Goal: Task Accomplishment & Management: Manage account settings

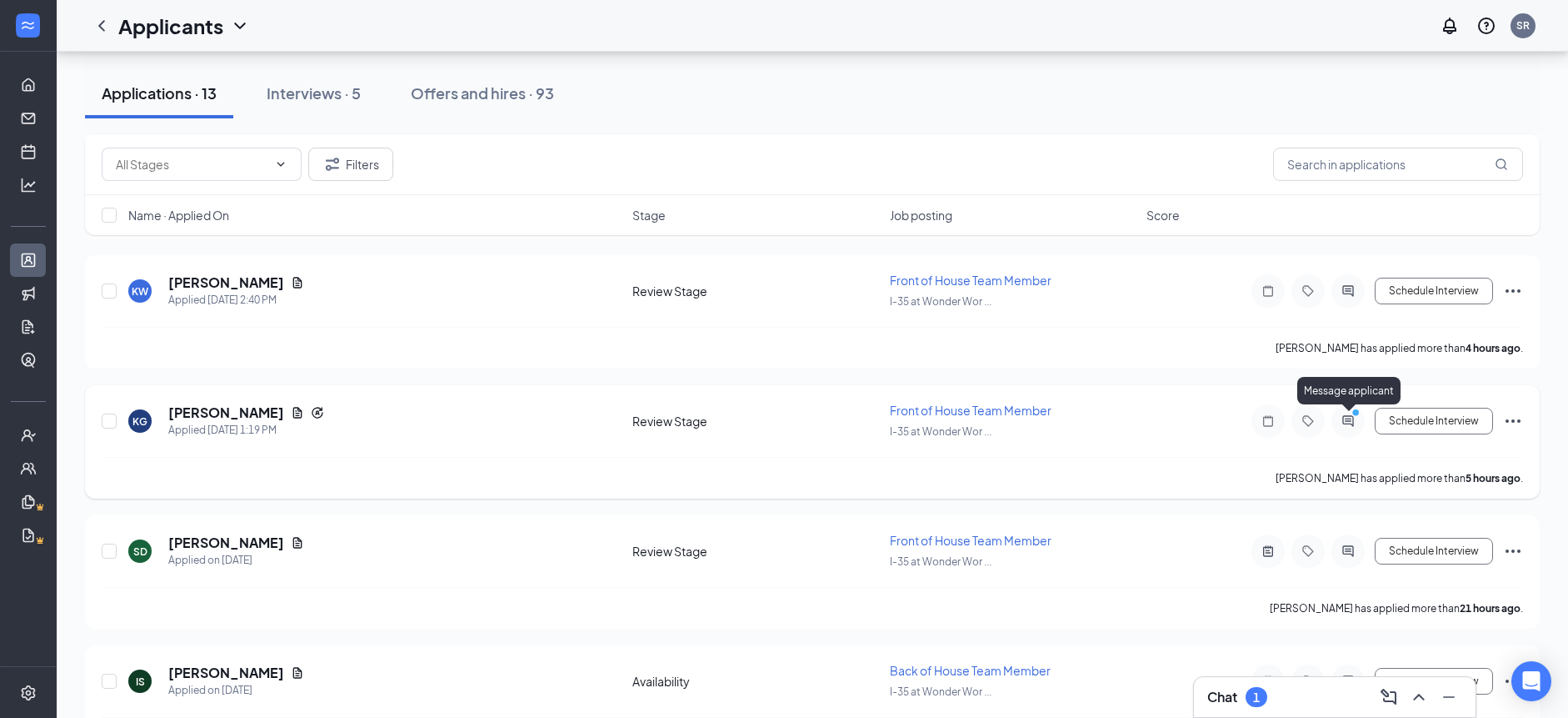
scroll to position [796, 0]
click at [1347, 425] on icon "ActiveChat" at bounding box center [1348, 422] width 20 height 13
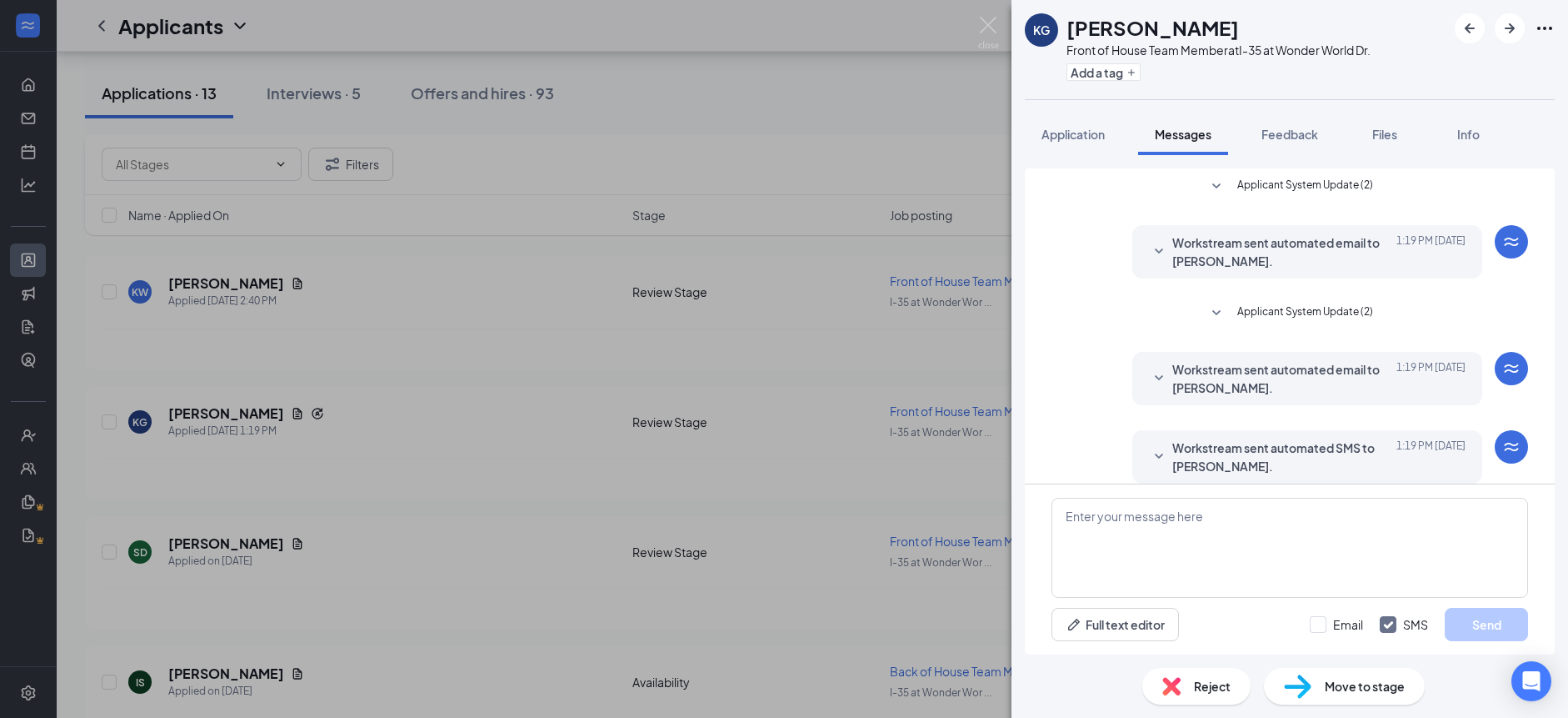
scroll to position [107, 0]
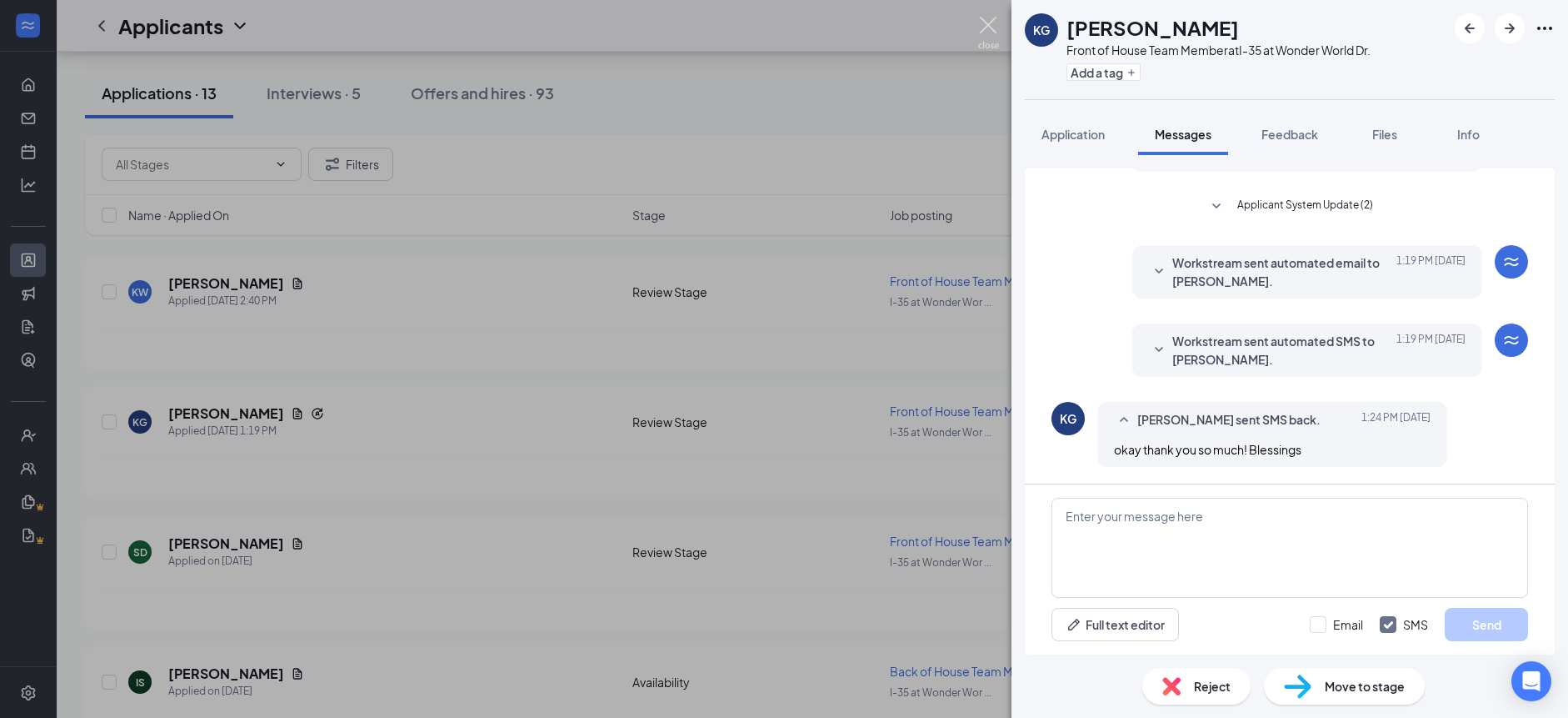
click at [991, 28] on img at bounding box center [989, 33] width 21 height 32
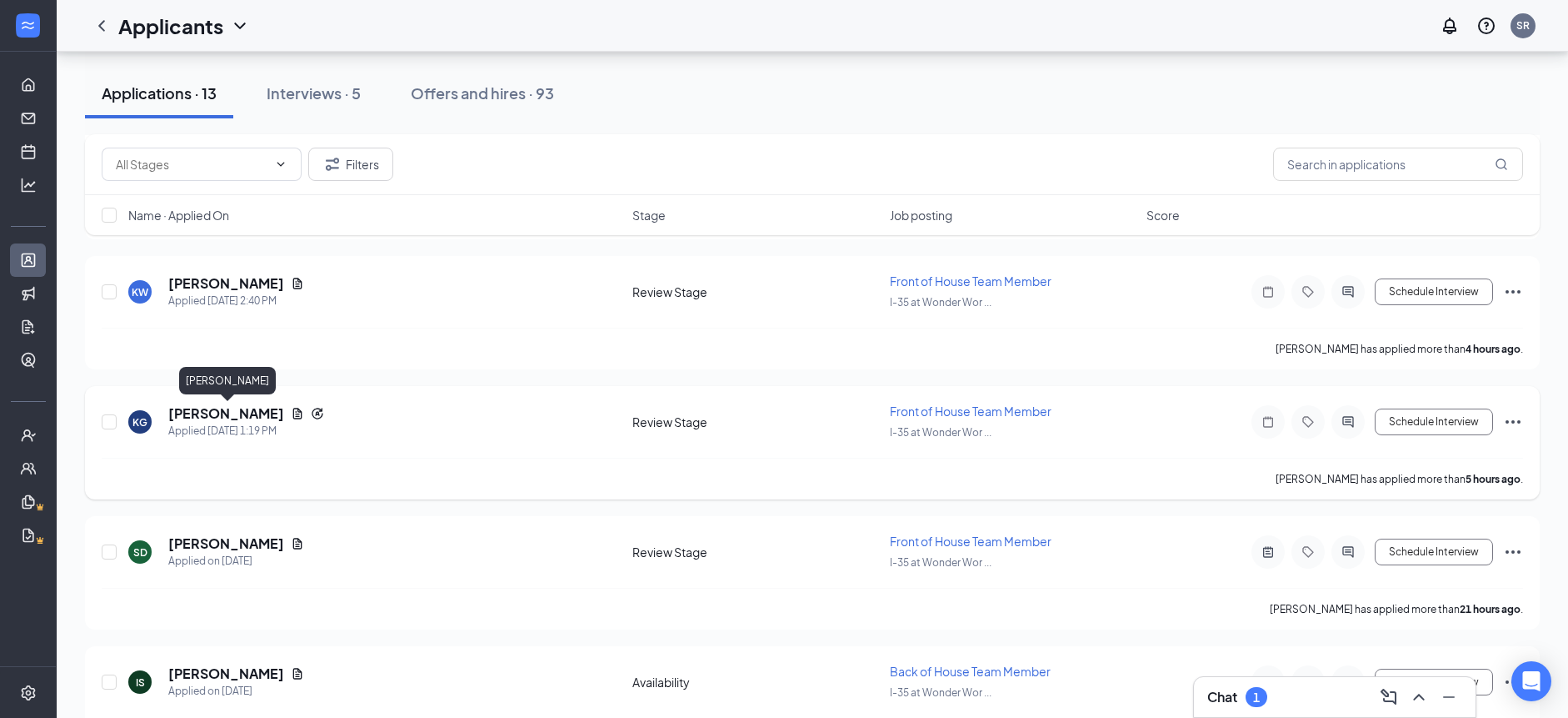
click at [271, 416] on h5 "[PERSON_NAME]" at bounding box center [225, 412] width 116 height 18
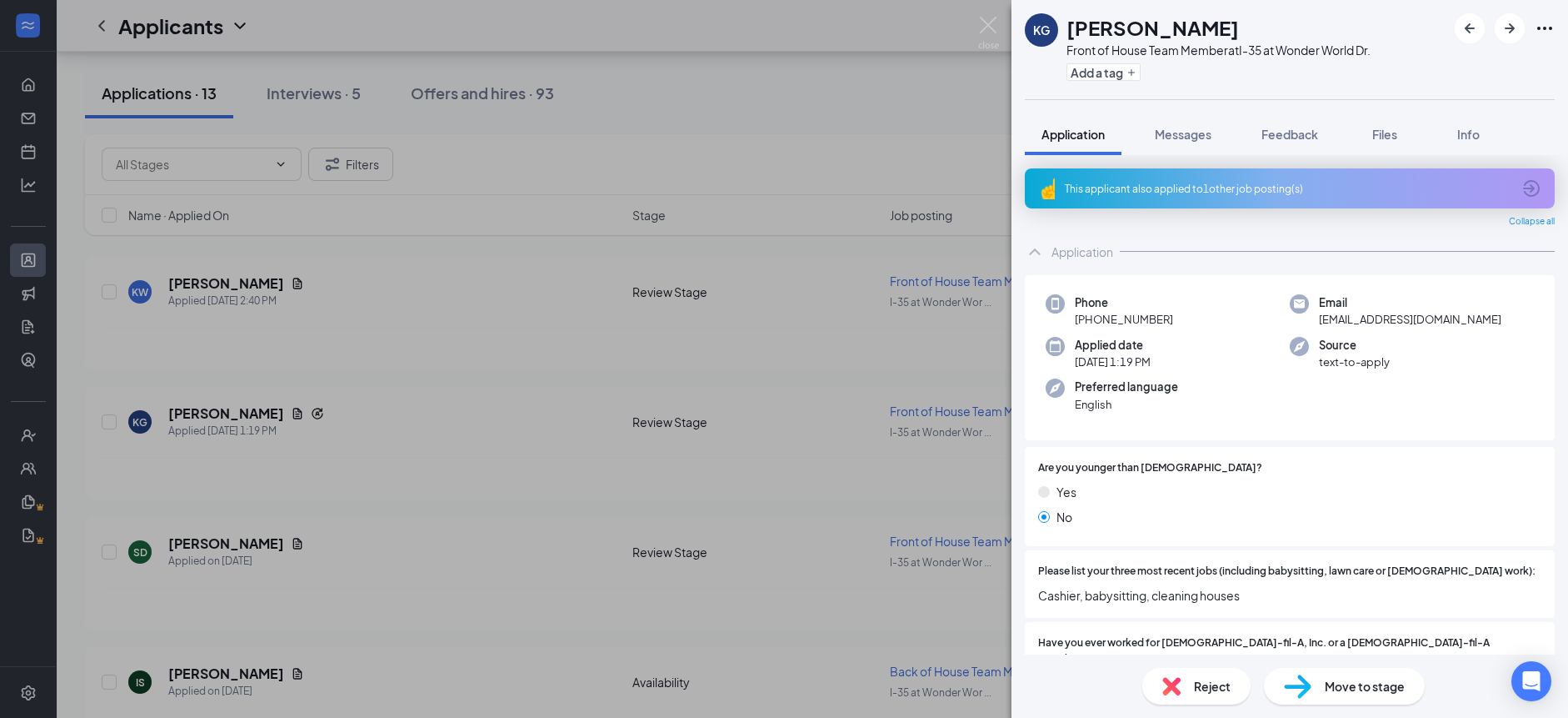
click at [1168, 184] on div "This applicant also applied to 1 other job posting(s)" at bounding box center [1288, 189] width 446 height 14
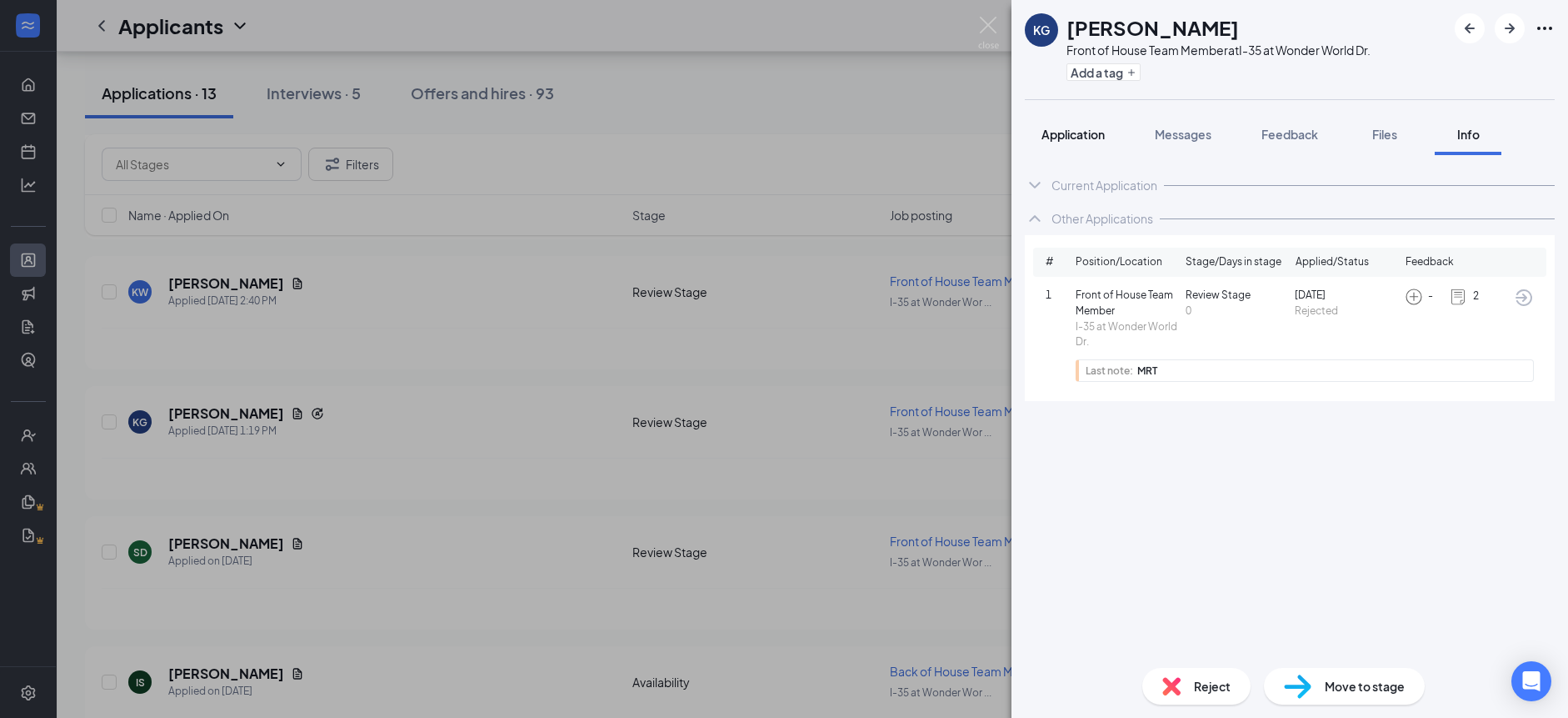
click at [1073, 139] on span "Application" at bounding box center [1073, 134] width 63 height 15
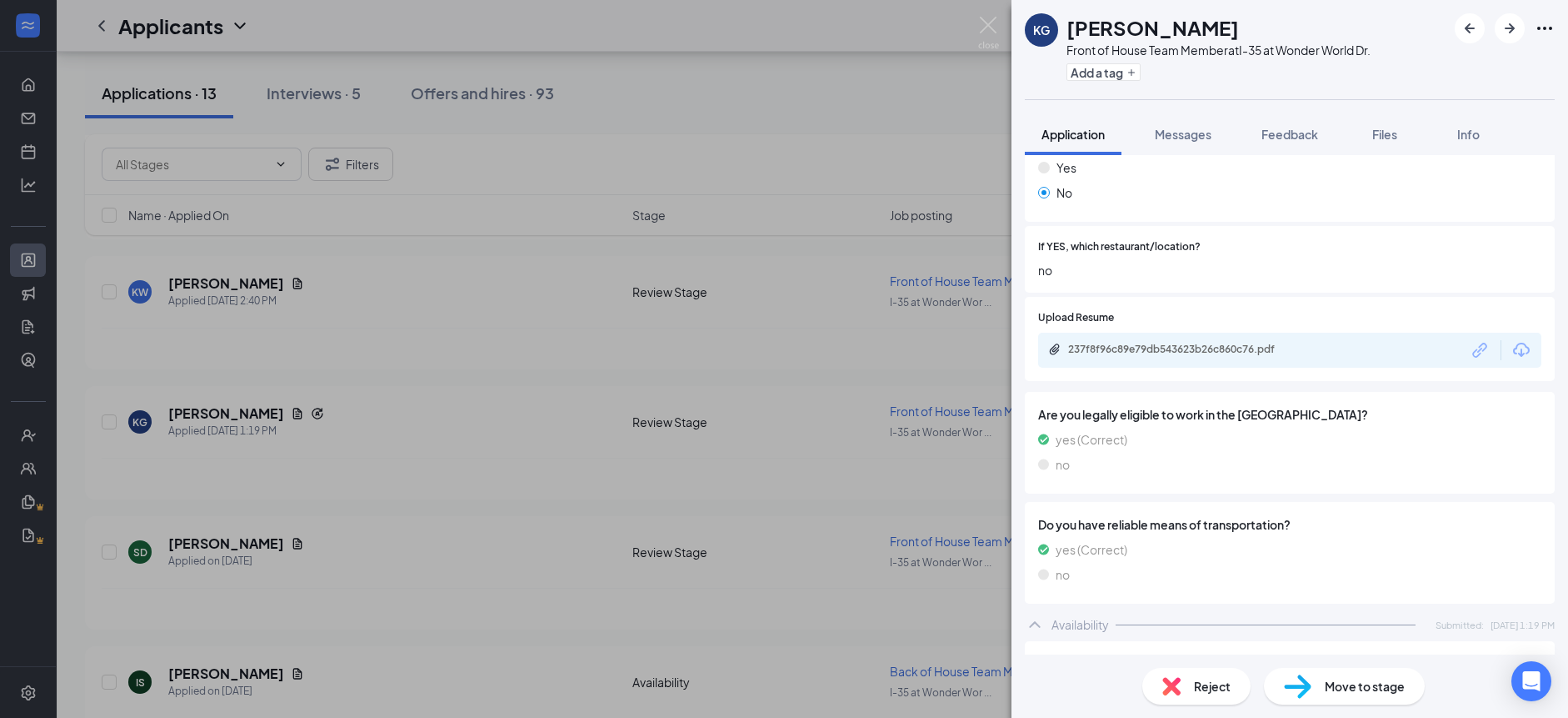
scroll to position [532, 0]
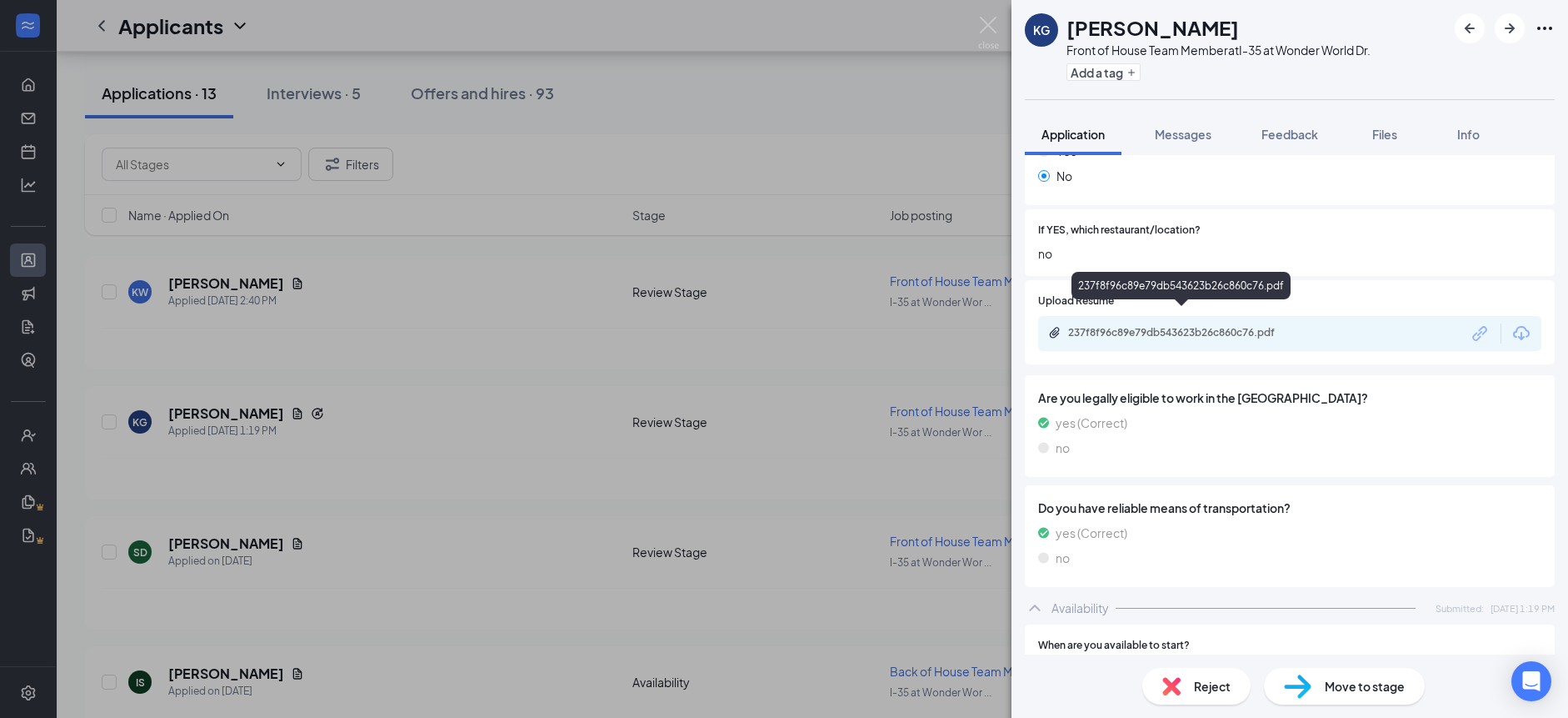
click at [1172, 326] on div "237f8f96c89e79db543623b26c860c76.pdf" at bounding box center [1184, 332] width 233 height 13
click at [1281, 137] on span "Feedback" at bounding box center [1290, 134] width 57 height 15
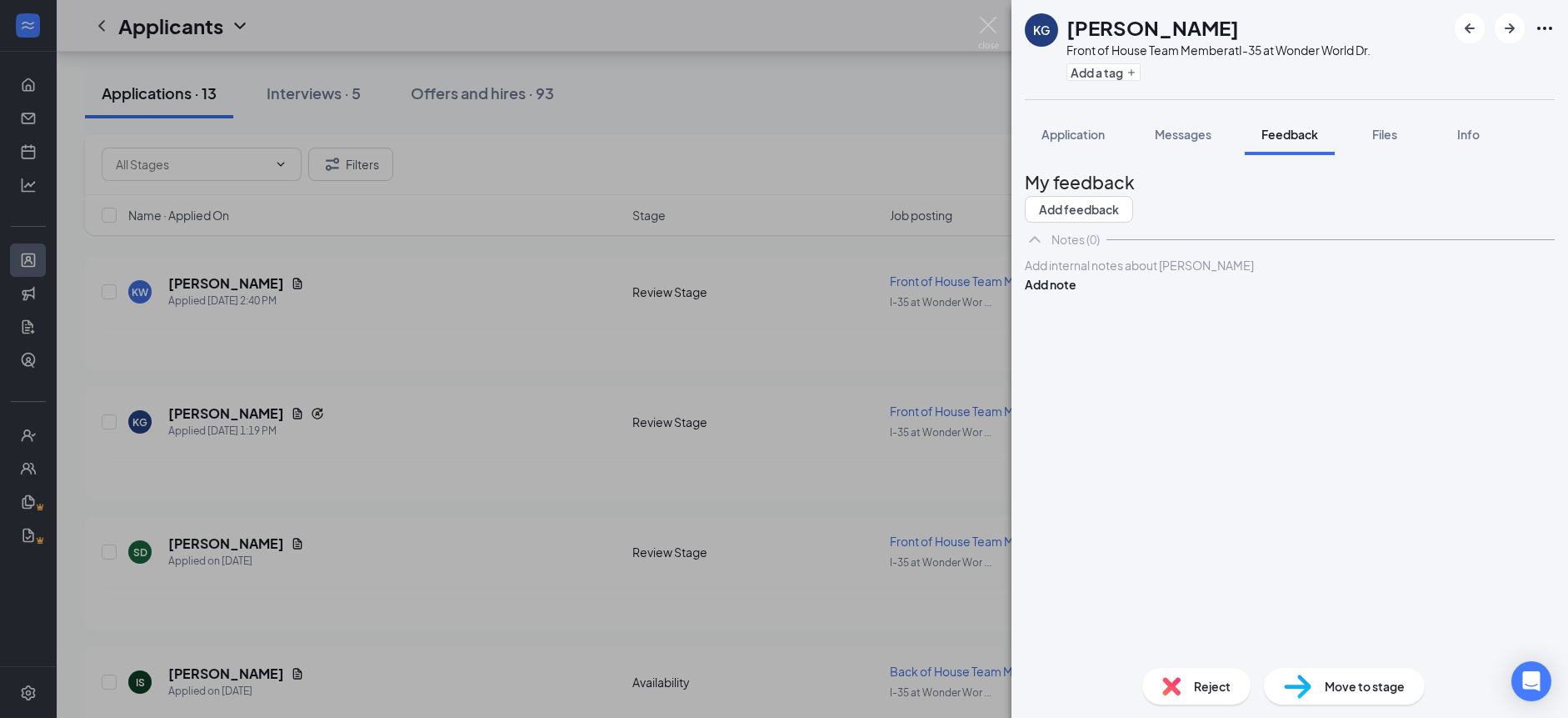
click at [1182, 275] on div at bounding box center [1290, 265] width 528 height 18
click at [1082, 273] on span "SR- dismiss appl [PERSON_NAME] not of work interest-" at bounding box center [1175, 265] width 299 height 15
click at [1076, 325] on button "Add note" at bounding box center [1050, 319] width 52 height 18
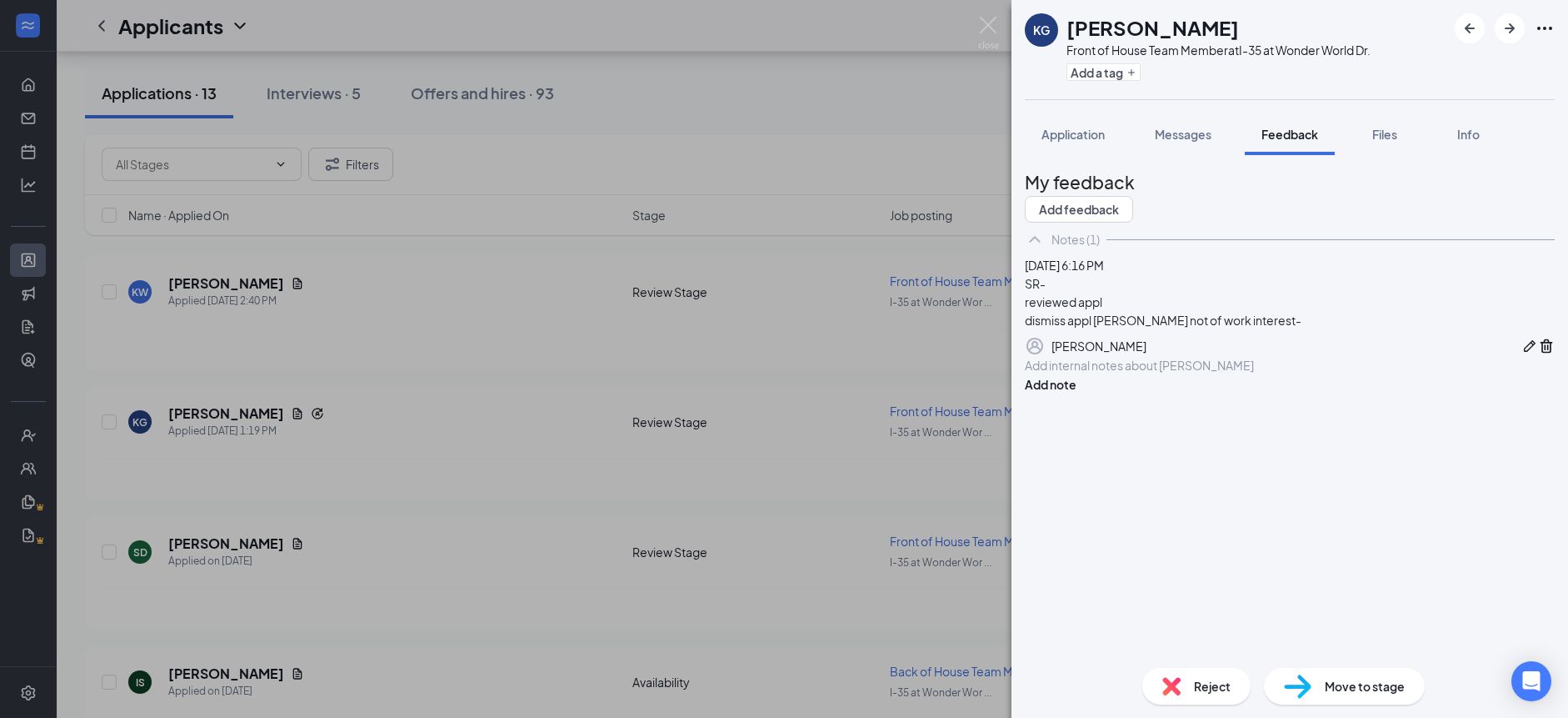
click at [1190, 693] on div "Reject" at bounding box center [1196, 686] width 108 height 37
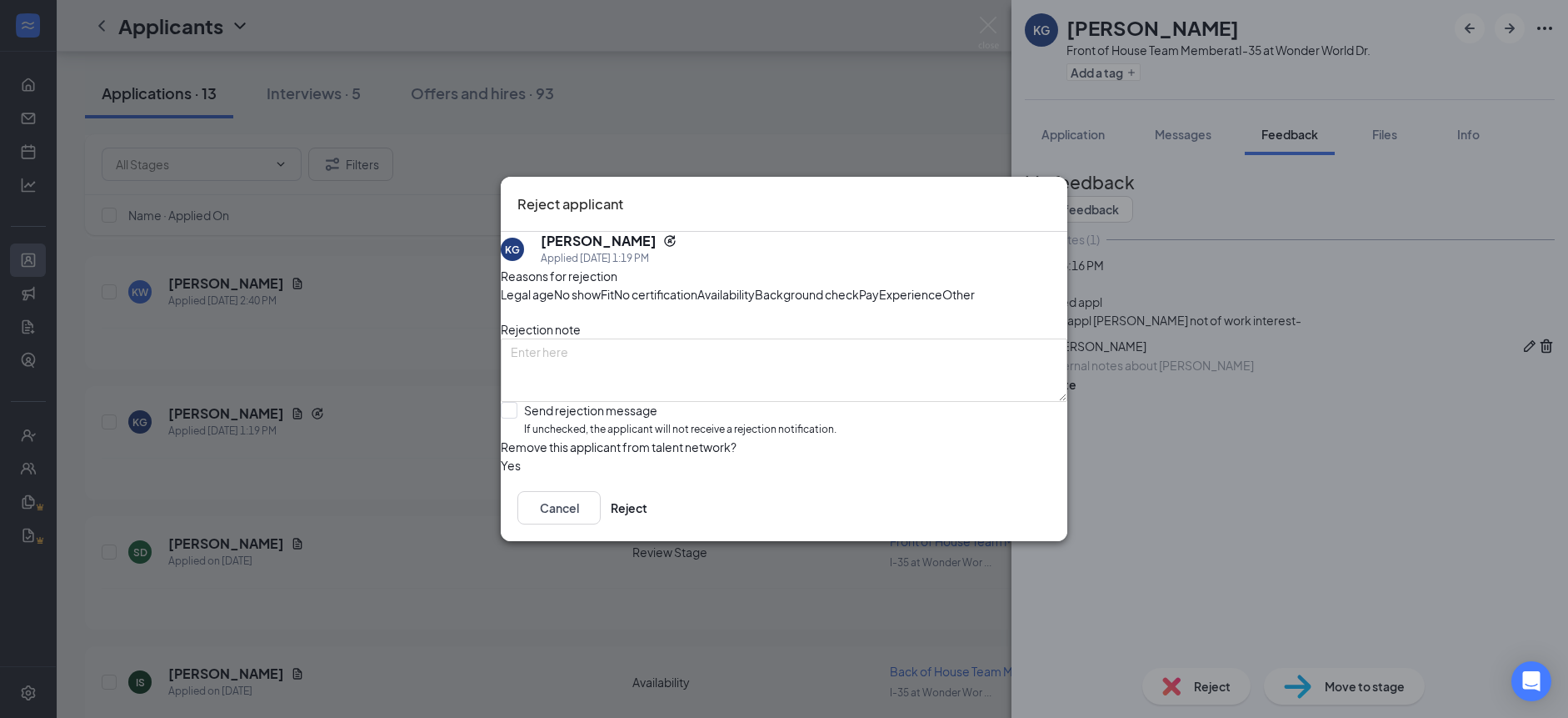
click at [942, 300] on span "Other" at bounding box center [959, 293] width 32 height 18
click at [755, 285] on span "Availability" at bounding box center [726, 293] width 58 height 18
click at [644, 438] on input "Send rejection message If unchecked, the applicant will not receive a rejection…" at bounding box center [669, 420] width 336 height 36
checkbox input "true"
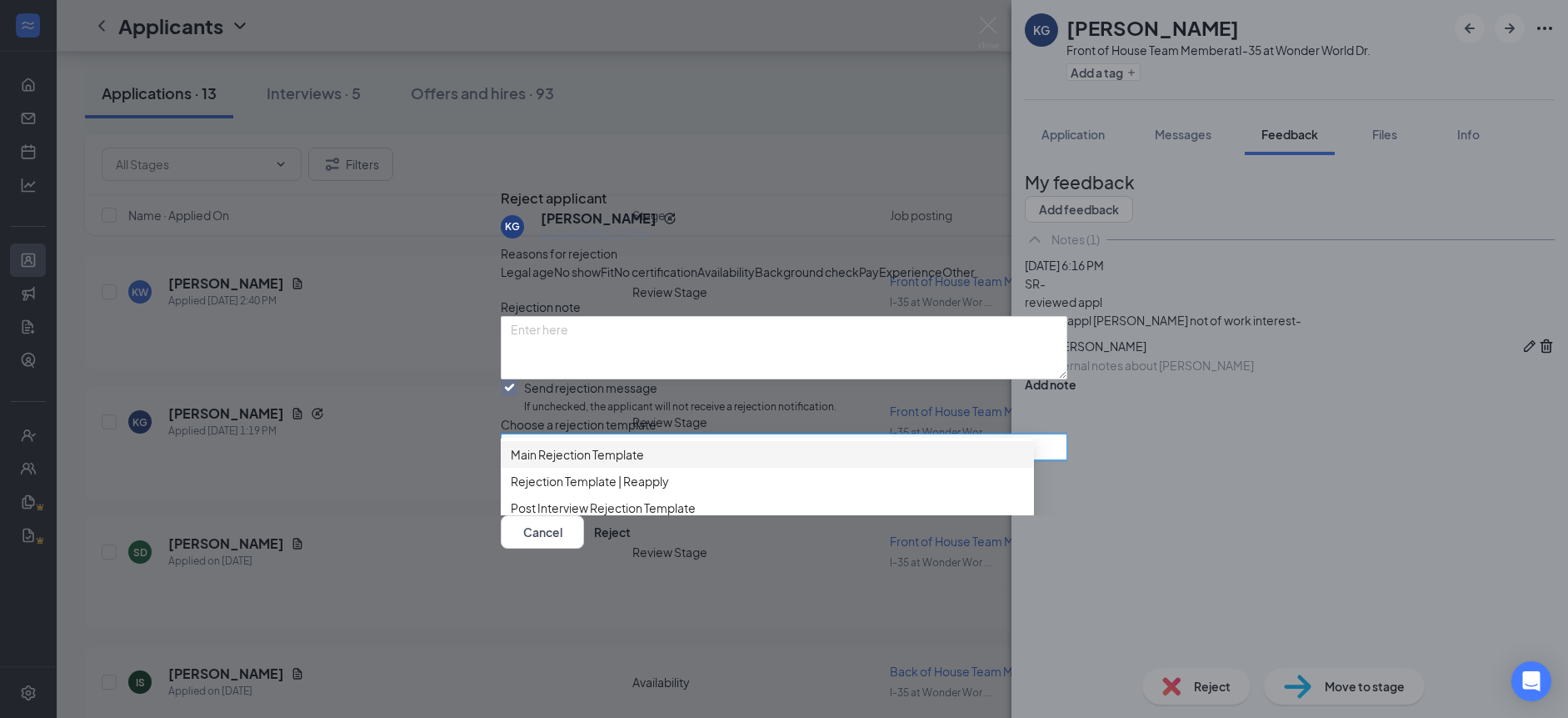
click at [636, 459] on input "search" at bounding box center [777, 446] width 535 height 25
click at [669, 445] on span "Main Rejection Template" at bounding box center [767, 454] width 513 height 18
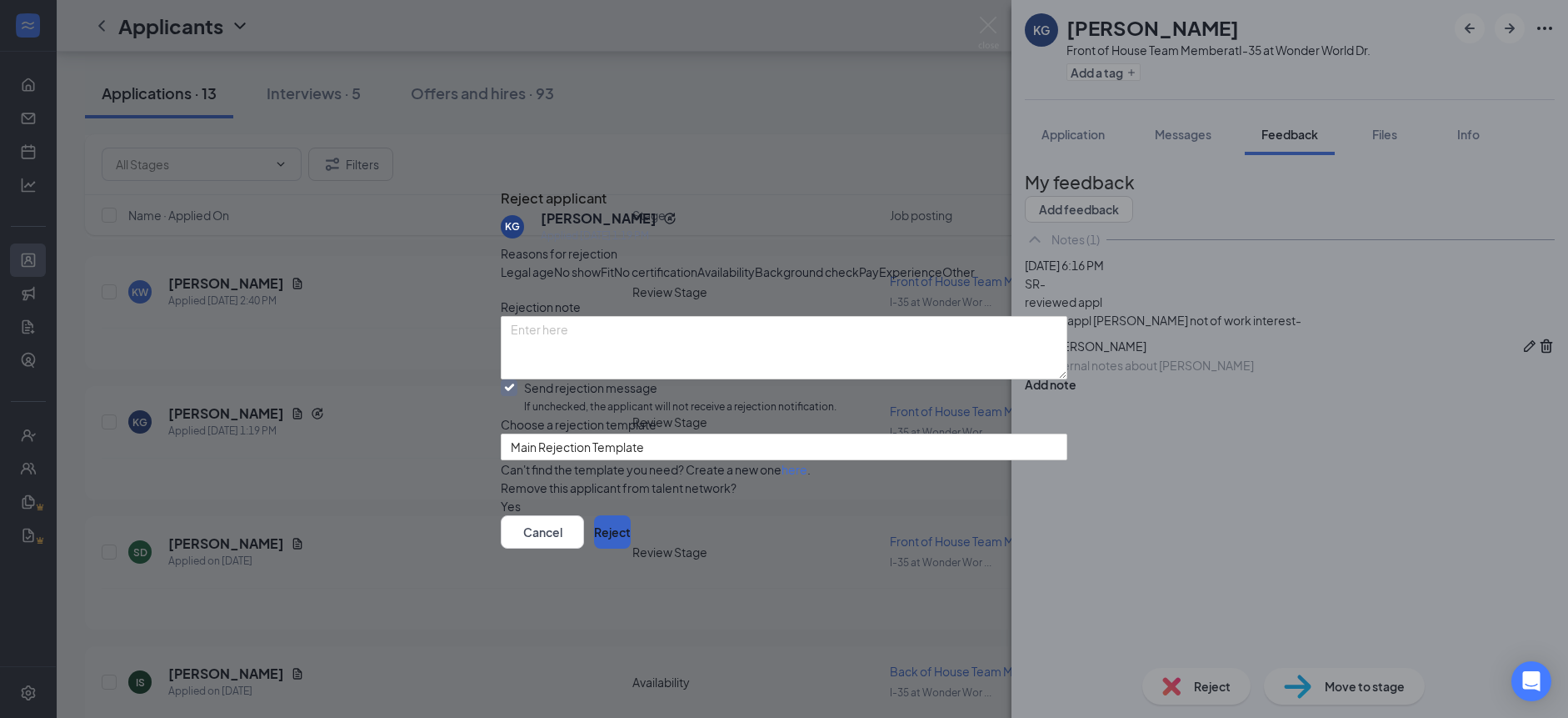
click at [631, 548] on button "Reject" at bounding box center [612, 531] width 37 height 33
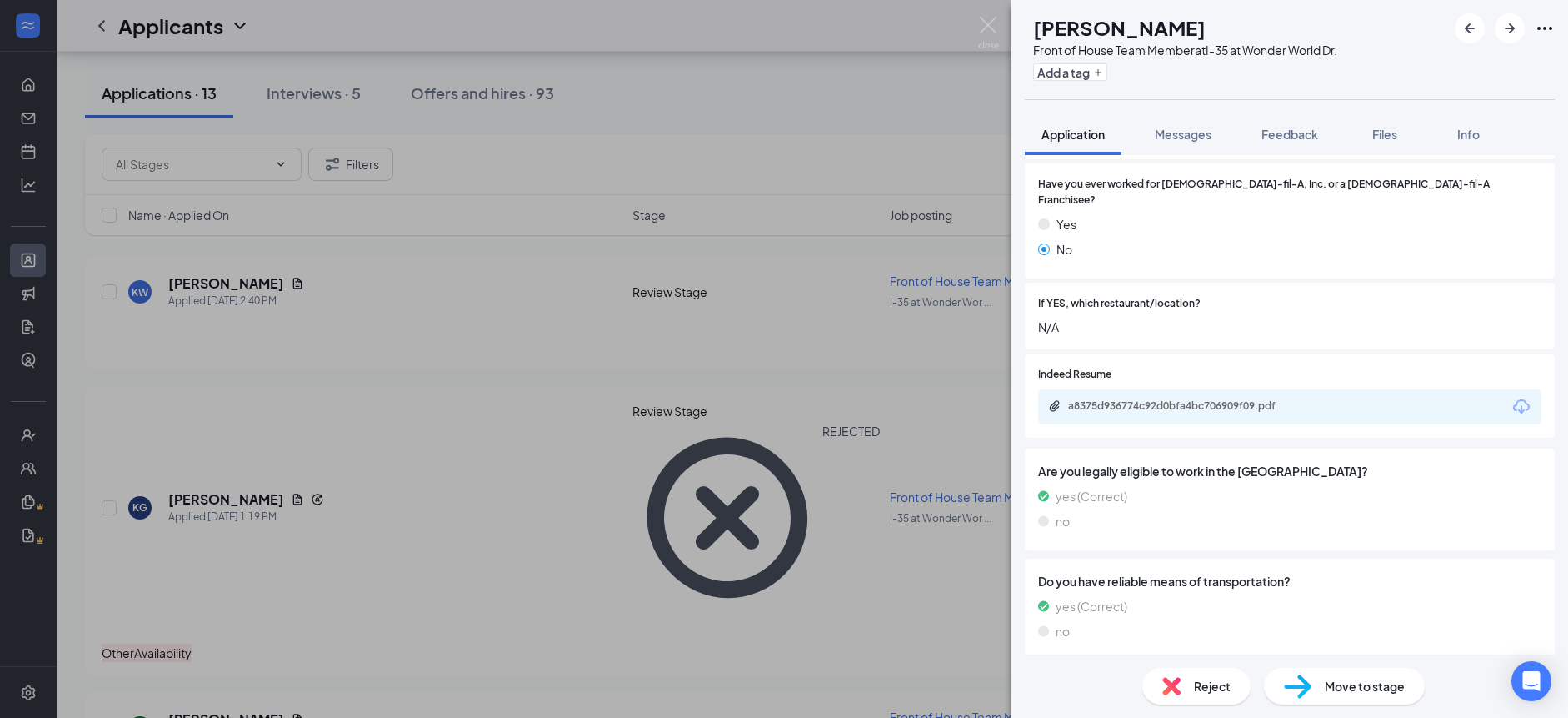
scroll to position [411, 0]
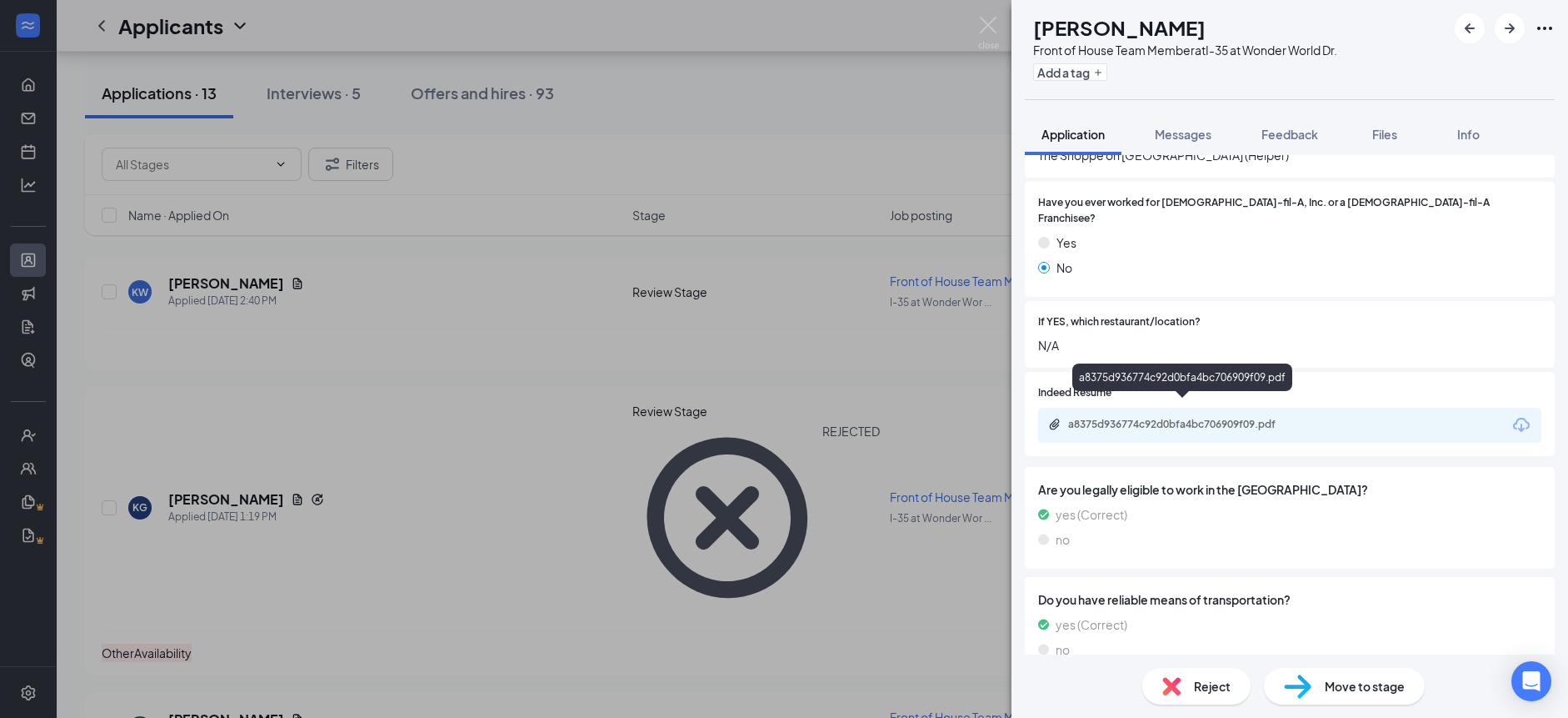
click at [1176, 418] on div "a8375d936774c92d0bfa4bc706909f09.pdf" at bounding box center [1184, 425] width 233 height 13
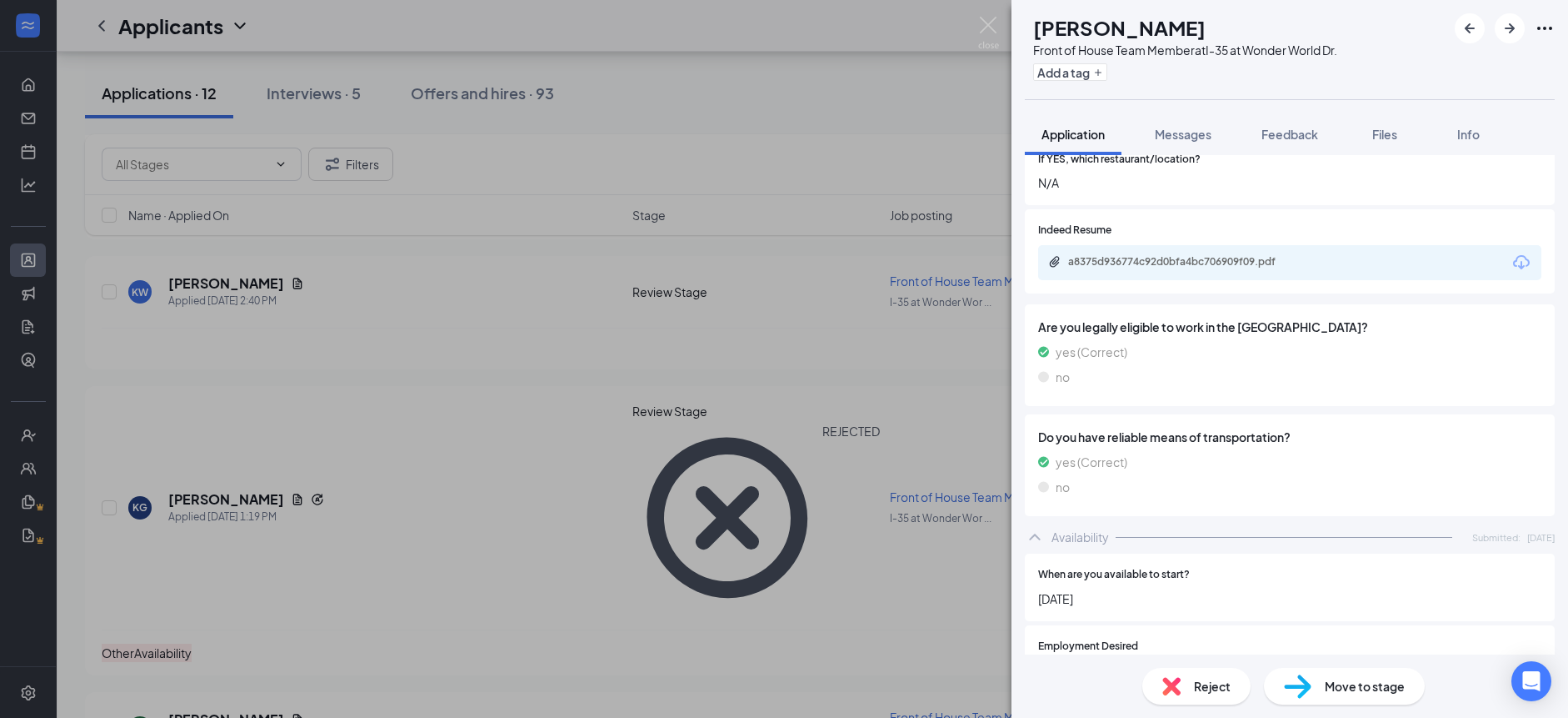
scroll to position [873, 0]
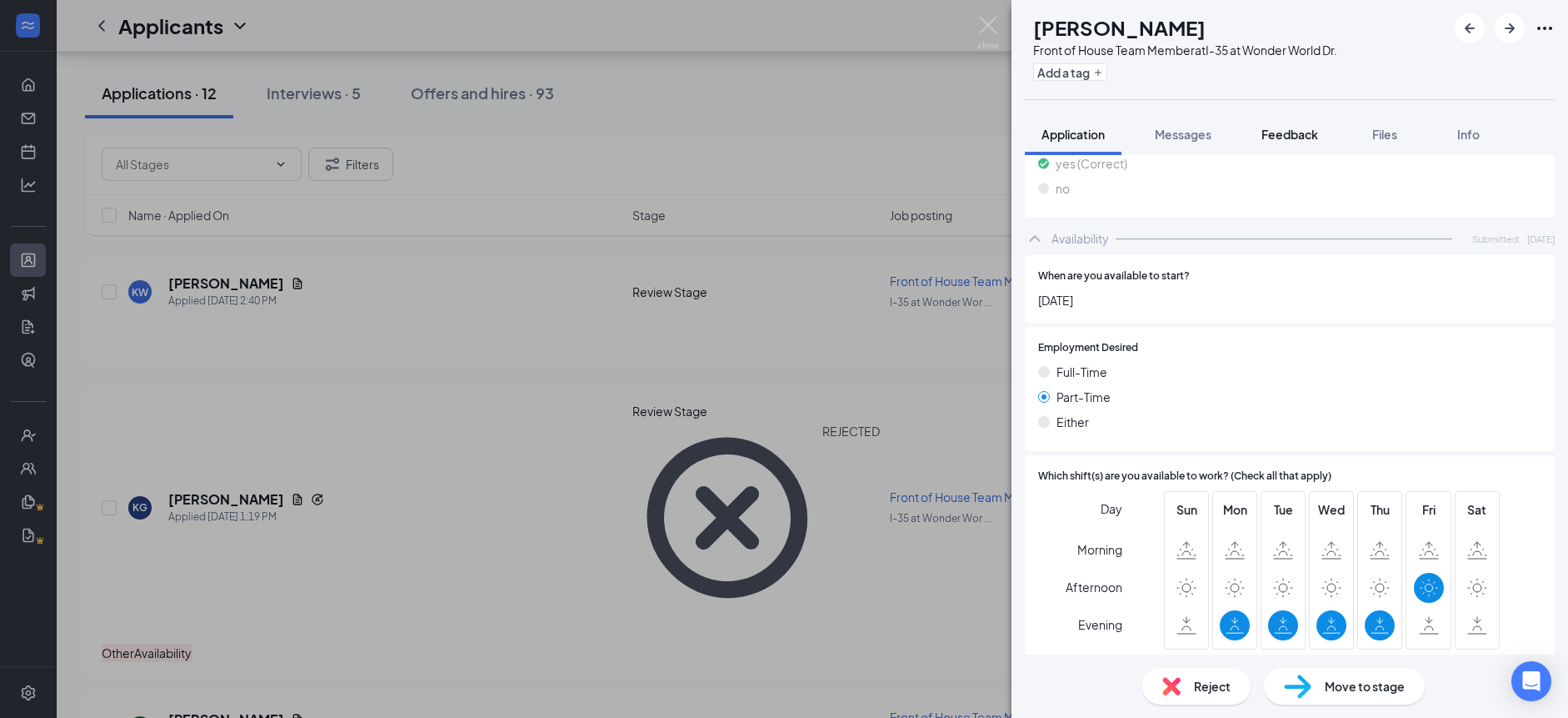
click at [1275, 139] on span "Feedback" at bounding box center [1290, 134] width 57 height 15
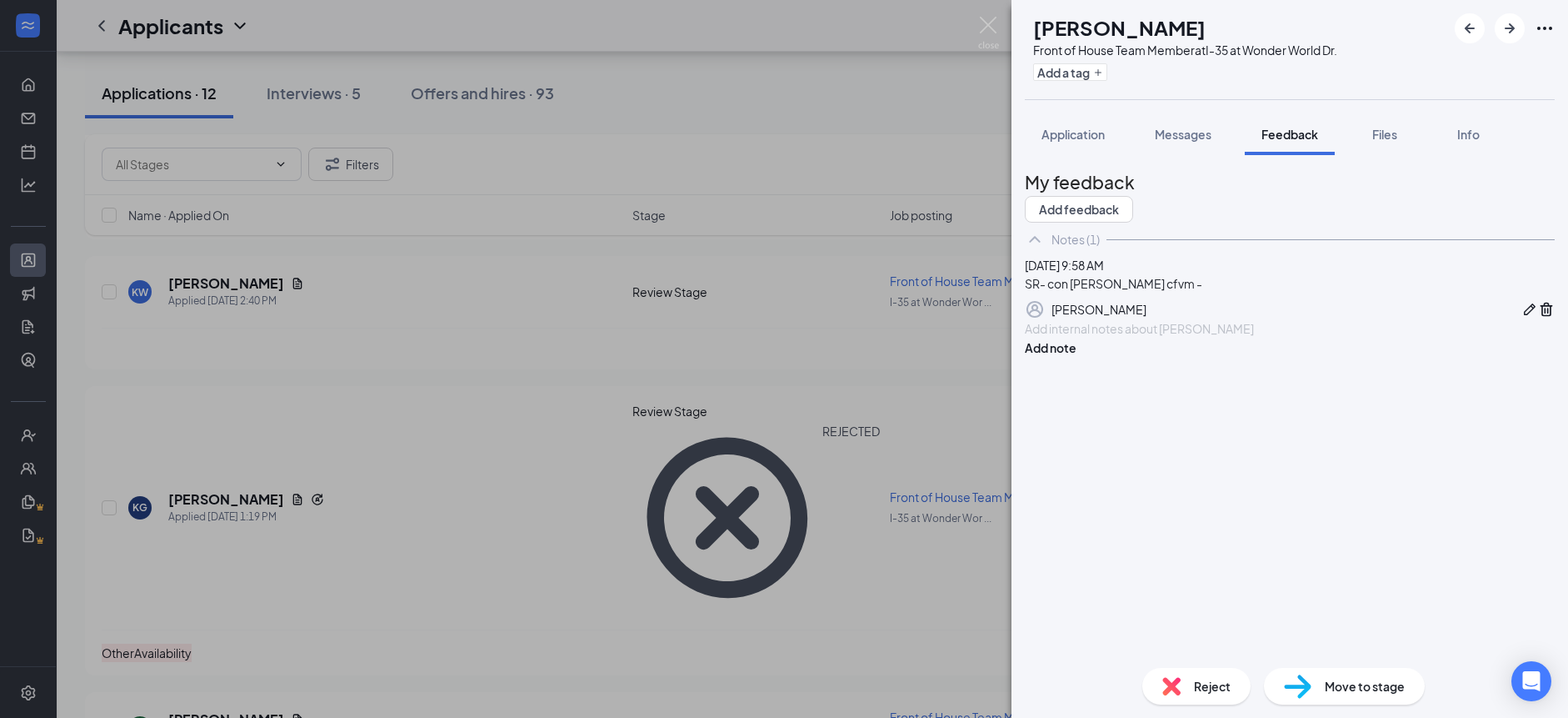
click at [1176, 338] on div at bounding box center [1290, 328] width 528 height 18
click at [1150, 336] on span "SR- dismiss appl [PERSON_NAME] not of work avblty interest-" at bounding box center [1193, 328] width 334 height 15
click at [1076, 375] on button "Add note" at bounding box center [1050, 364] width 52 height 18
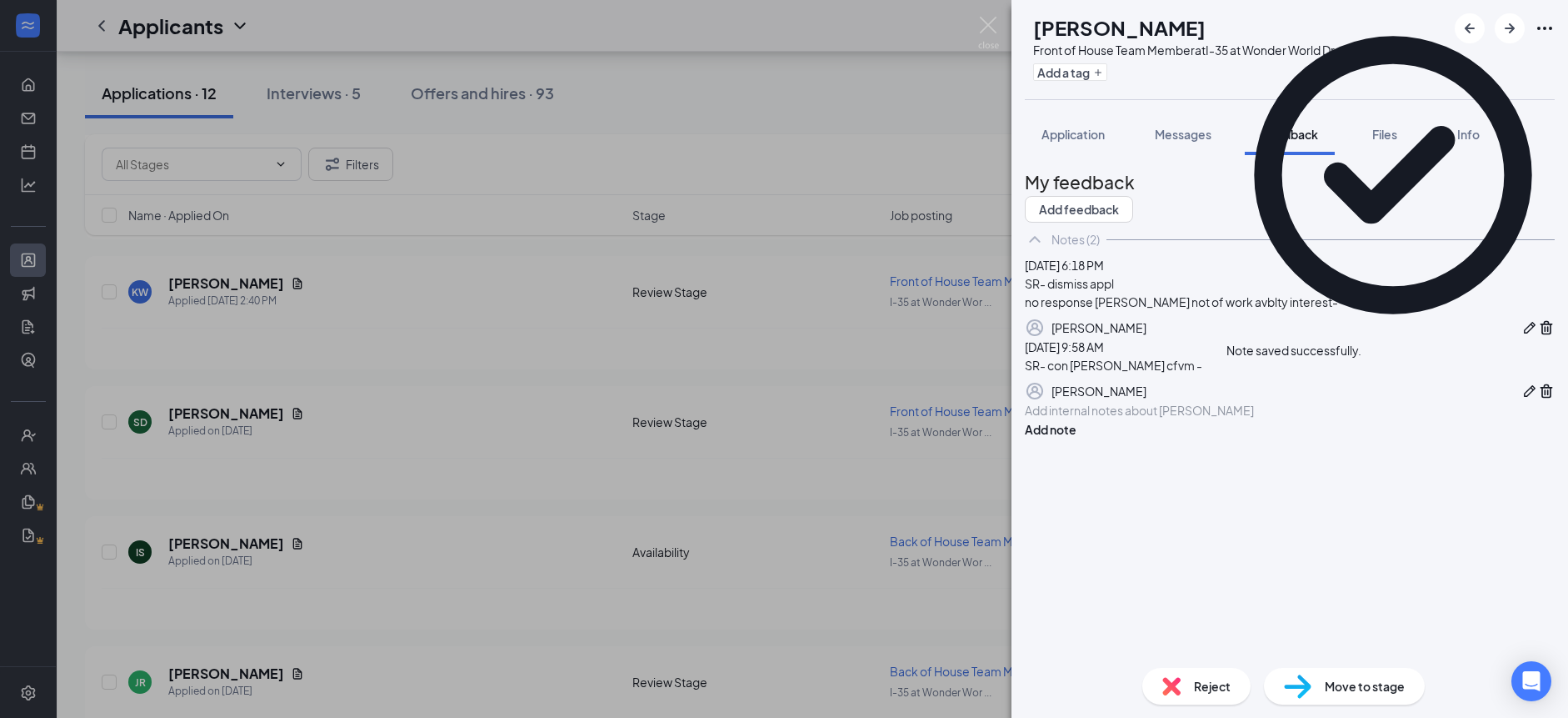
click at [1187, 678] on div "Reject" at bounding box center [1196, 686] width 108 height 37
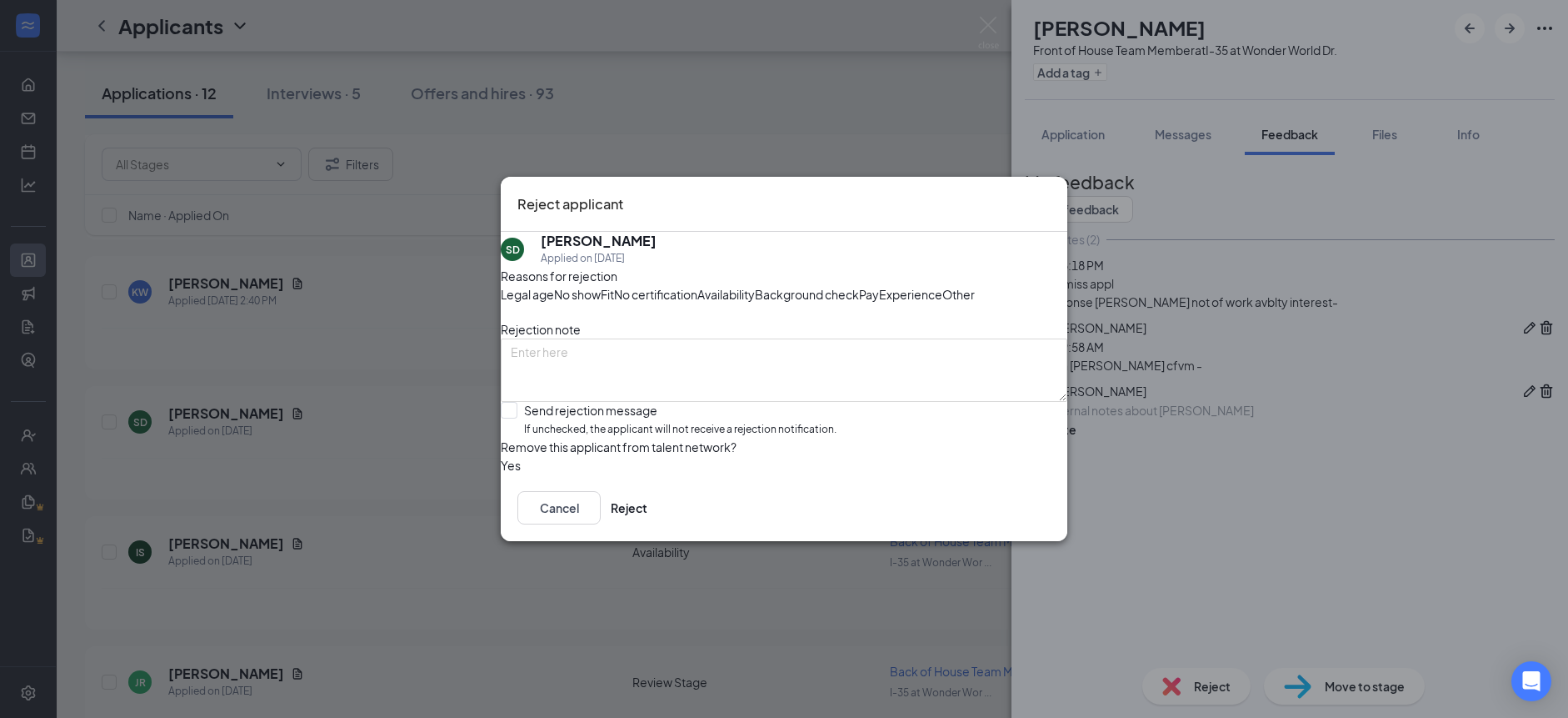
drag, startPoint x: 818, startPoint y: 299, endPoint x: 839, endPoint y: 275, distance: 31.9
click at [942, 299] on span "Other" at bounding box center [959, 293] width 32 height 18
click at [755, 285] on span "Availability" at bounding box center [726, 293] width 58 height 18
click at [614, 285] on div "Fit" at bounding box center [608, 293] width 13 height 18
click at [652, 438] on input "Send rejection message If unchecked, the applicant will not receive a rejection…" at bounding box center [669, 420] width 336 height 36
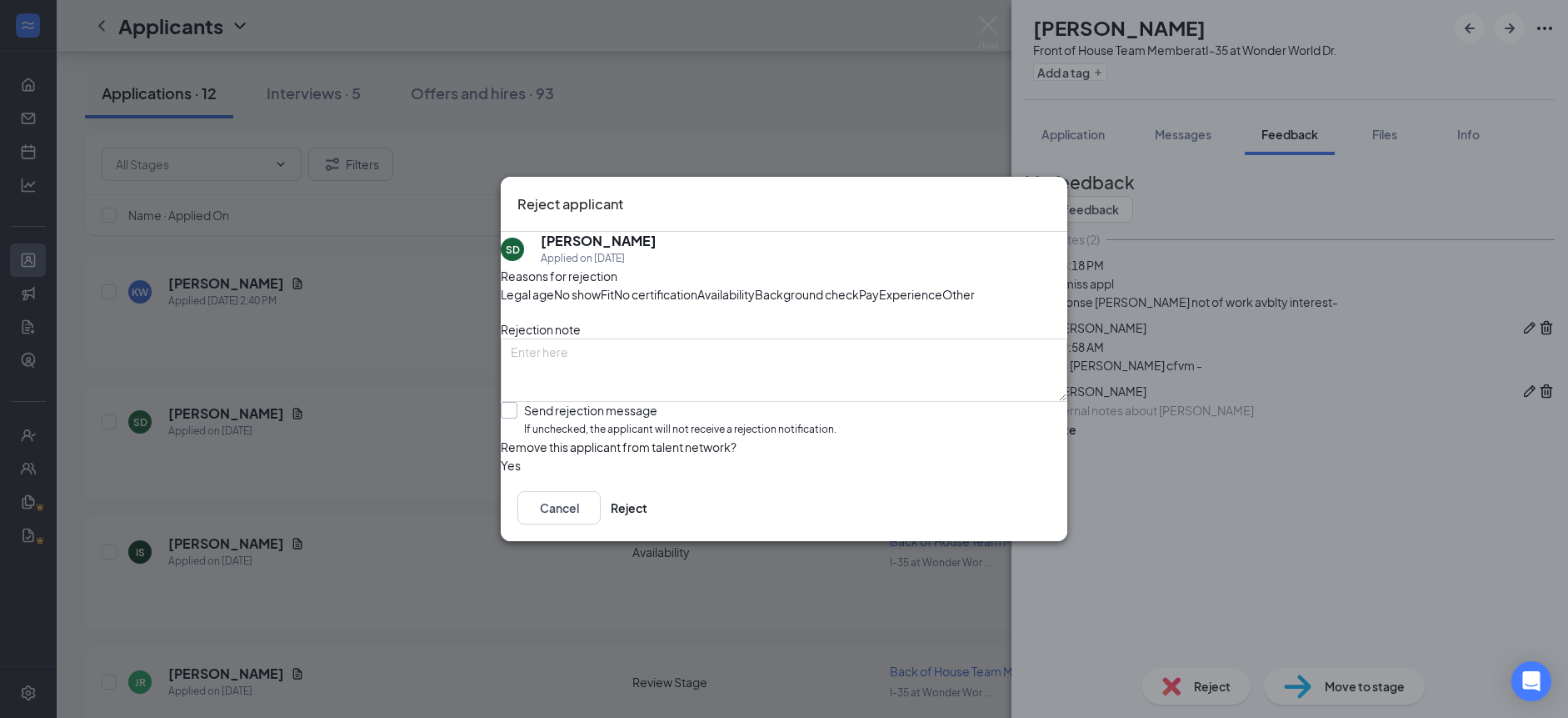
checkbox input "true"
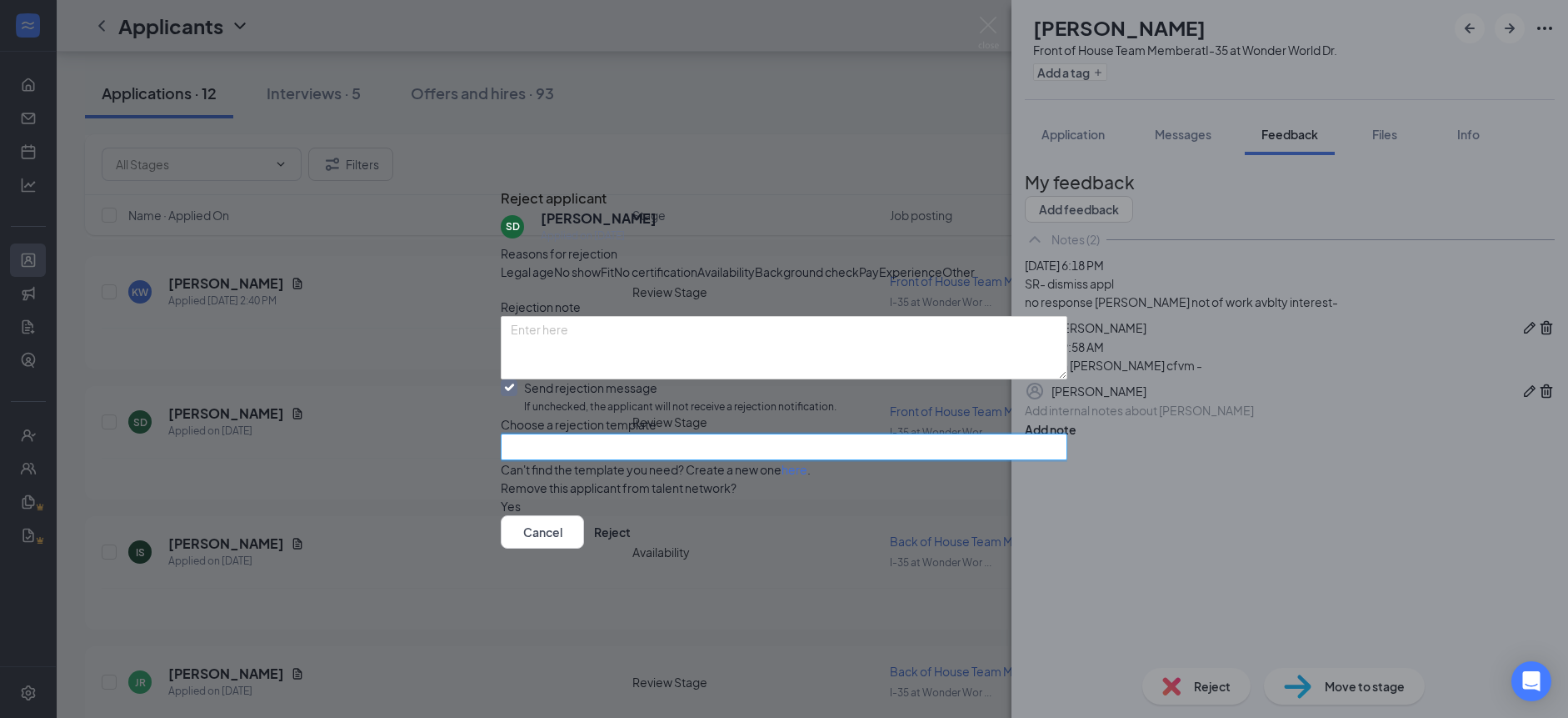
click at [639, 459] on input "search" at bounding box center [777, 446] width 535 height 25
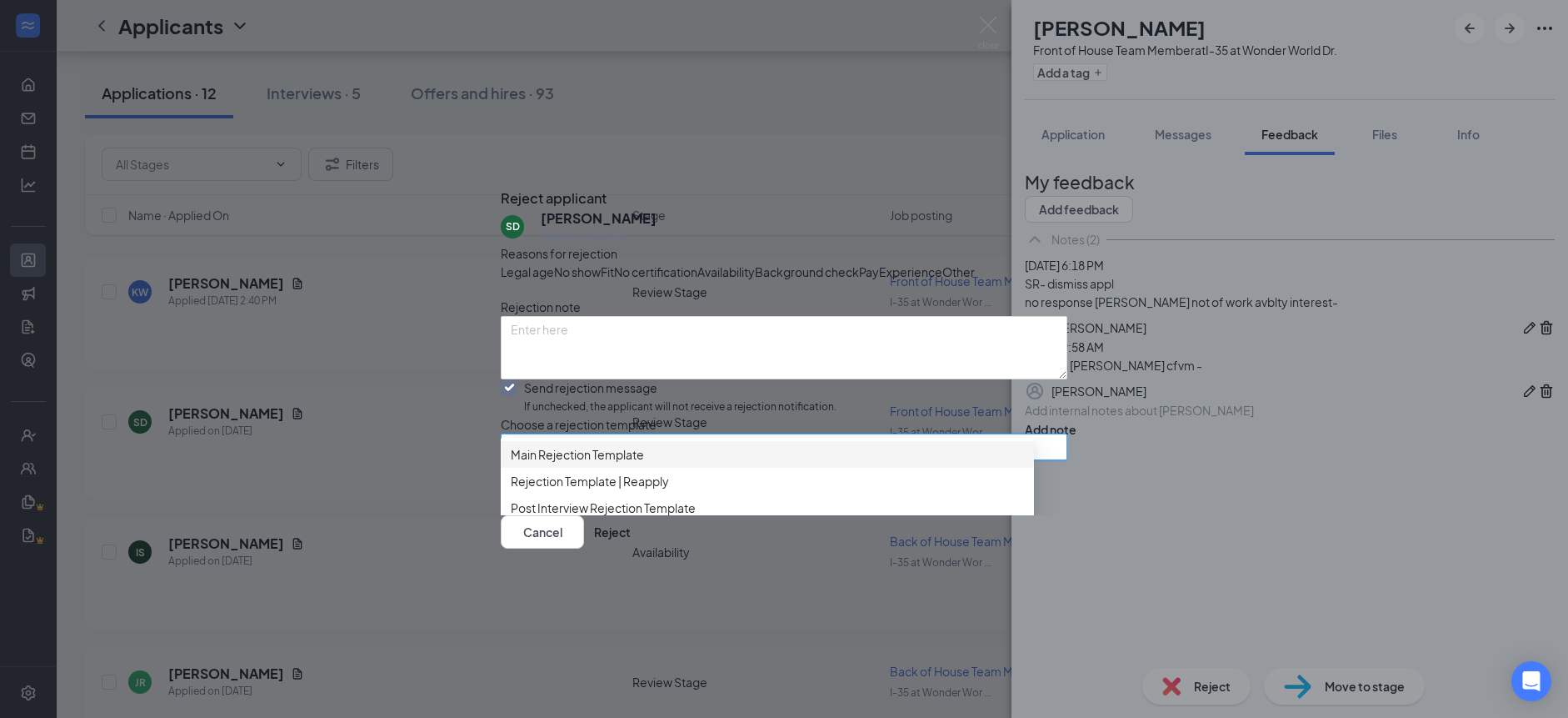
click at [644, 445] on span "Main Rejection Template" at bounding box center [576, 454] width 133 height 18
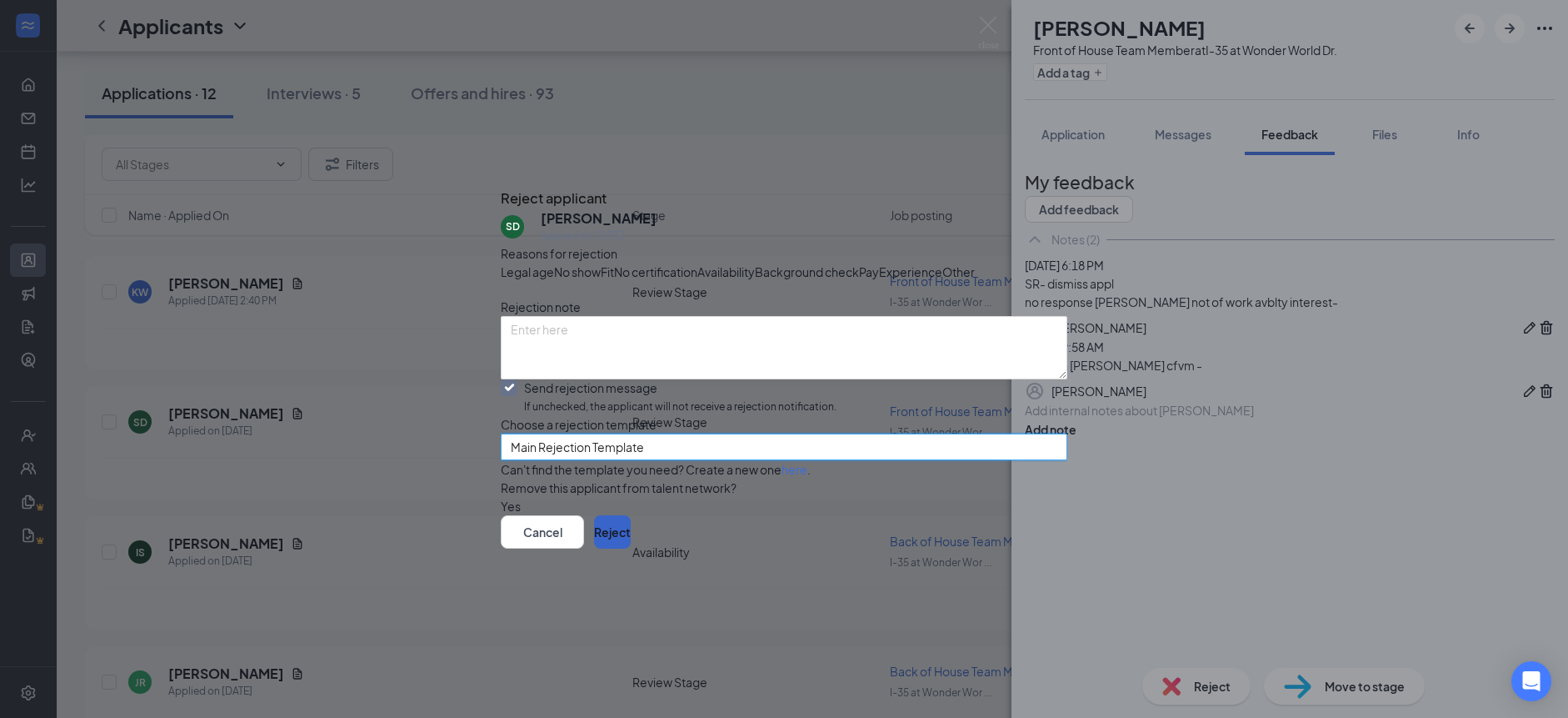
click at [631, 548] on button "Reject" at bounding box center [612, 531] width 37 height 33
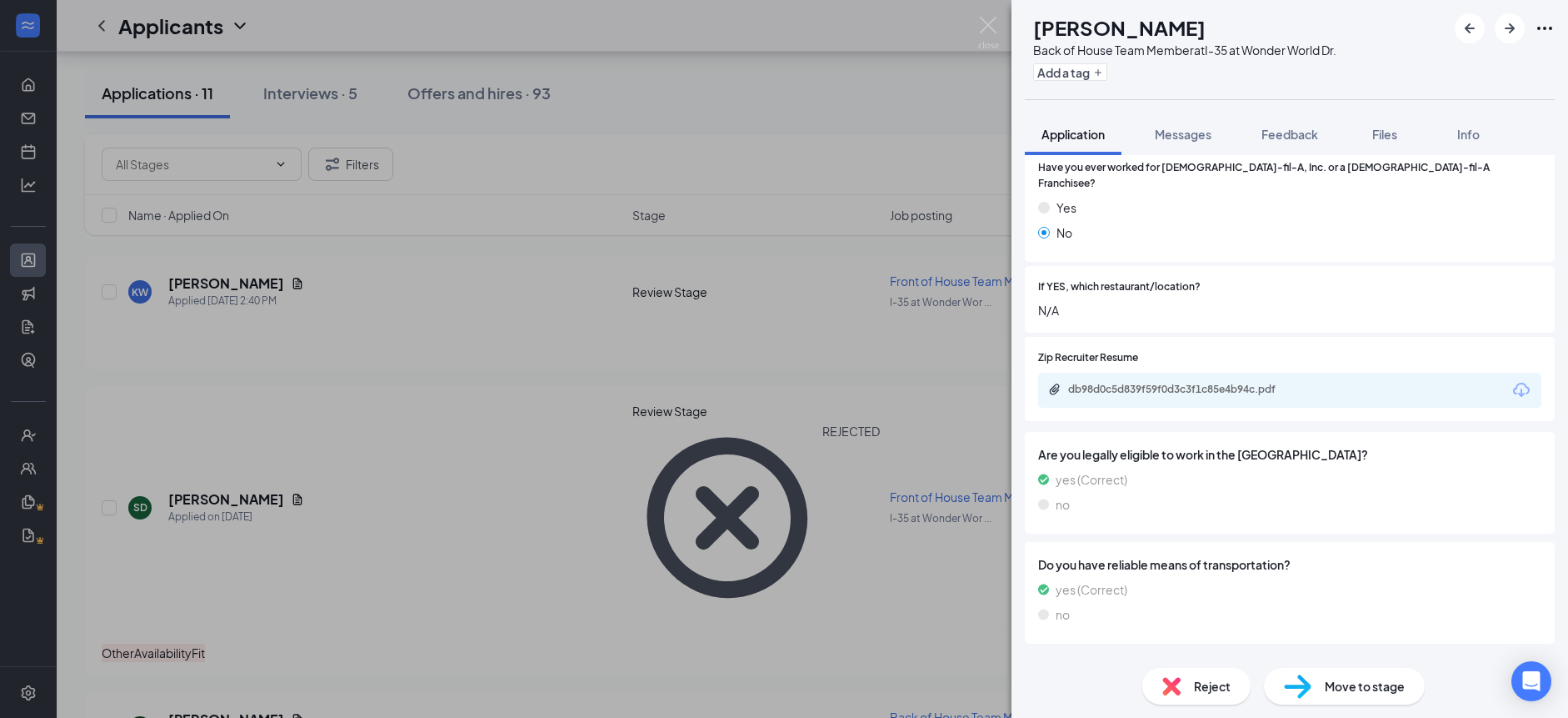
scroll to position [439, 0]
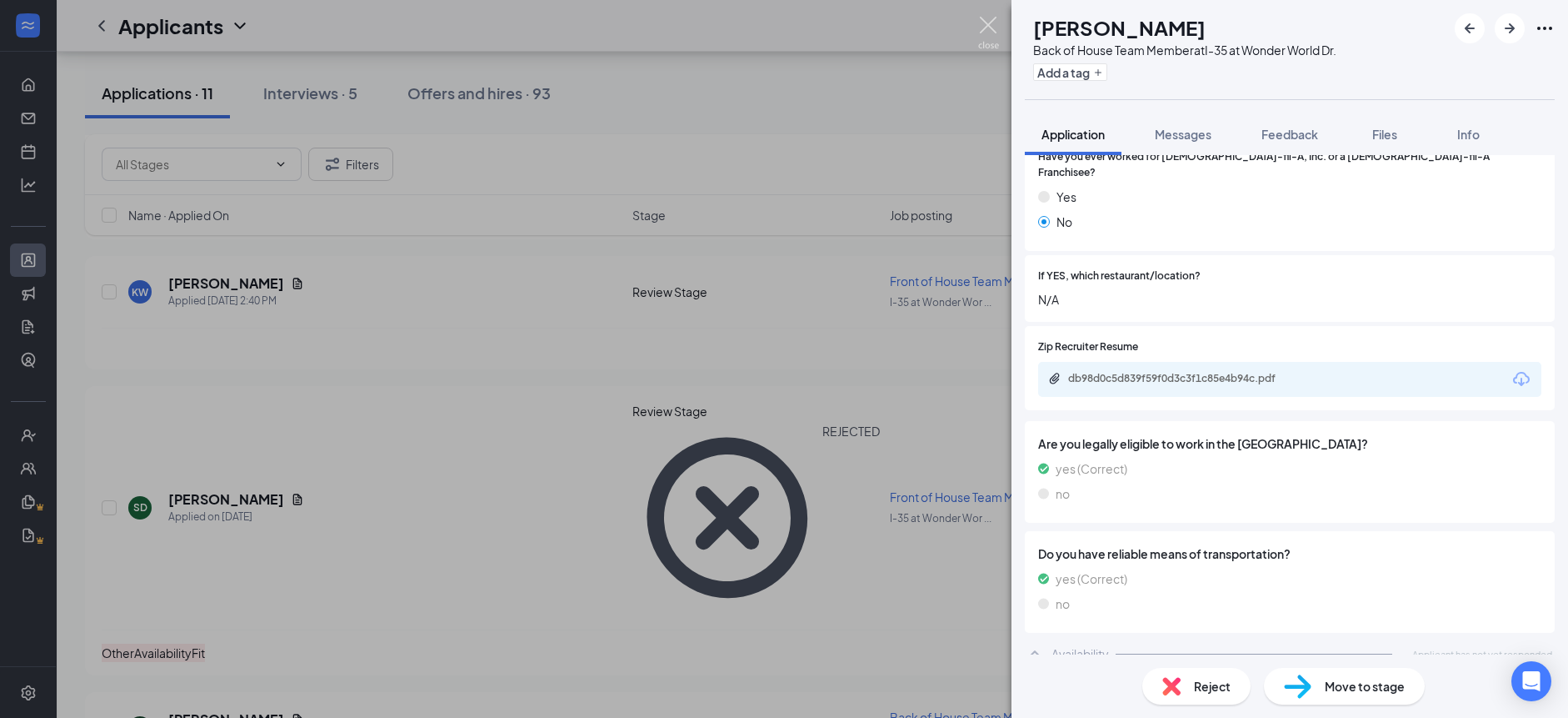
drag, startPoint x: 993, startPoint y: 35, endPoint x: 930, endPoint y: 93, distance: 85.6
click at [993, 35] on img at bounding box center [989, 33] width 21 height 32
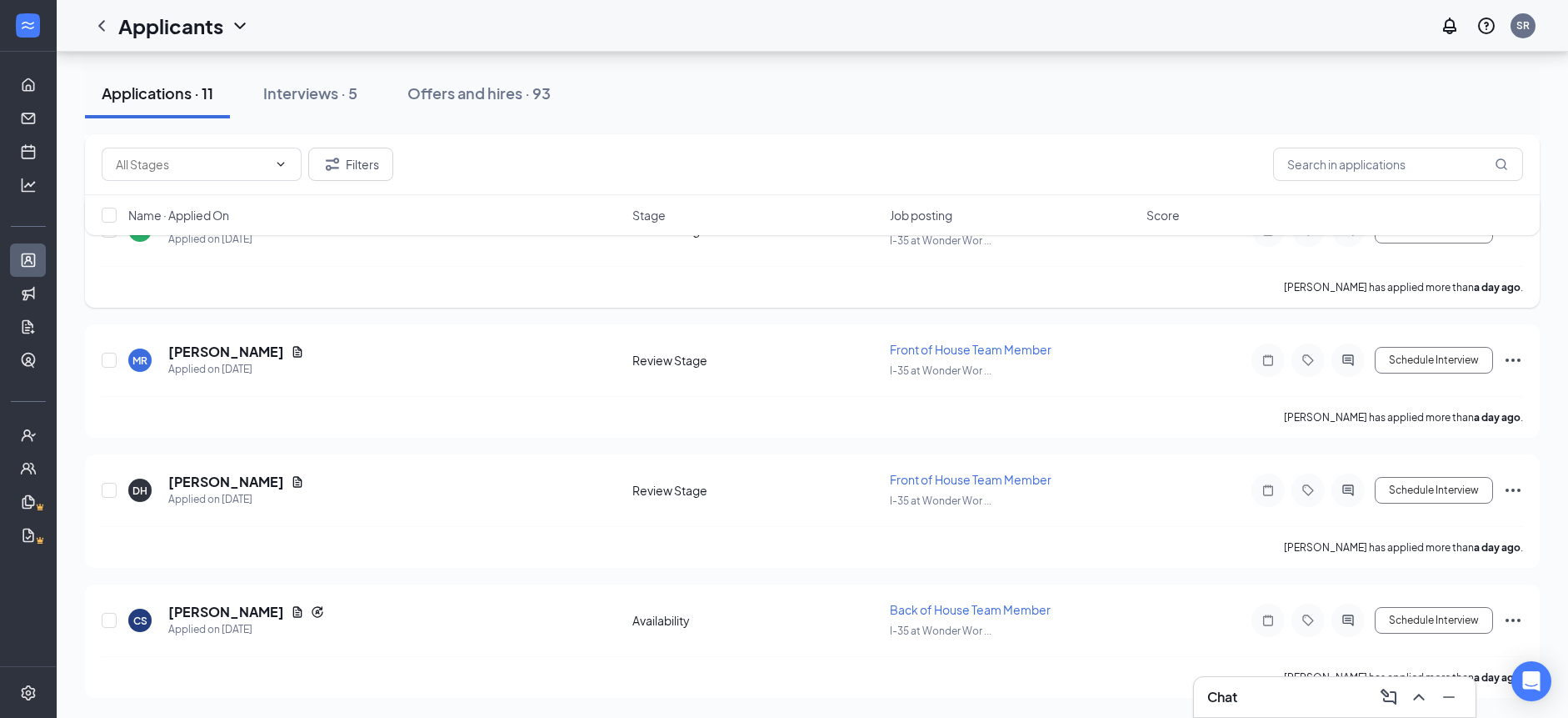
scroll to position [1115, 0]
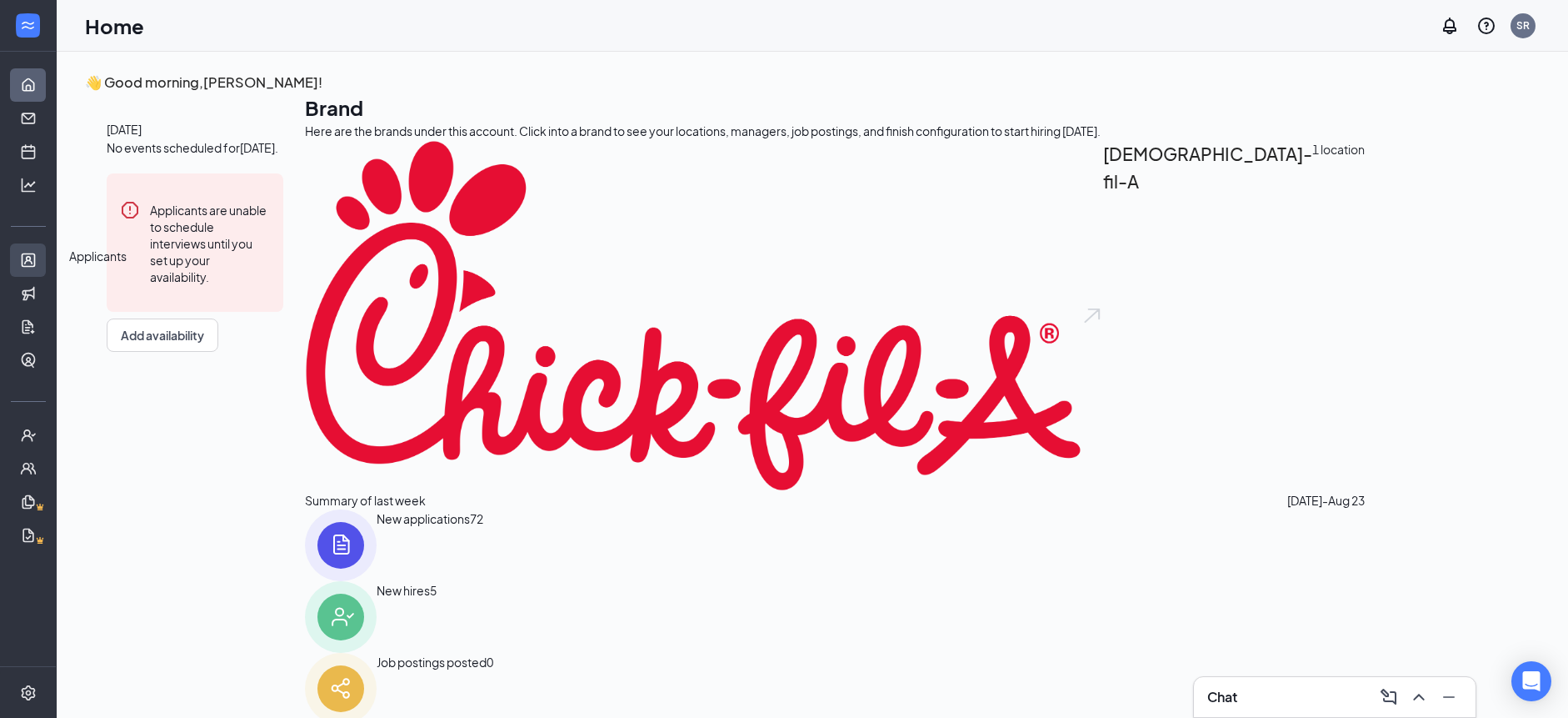
click at [43, 260] on link "Applicants" at bounding box center [52, 259] width 17 height 33
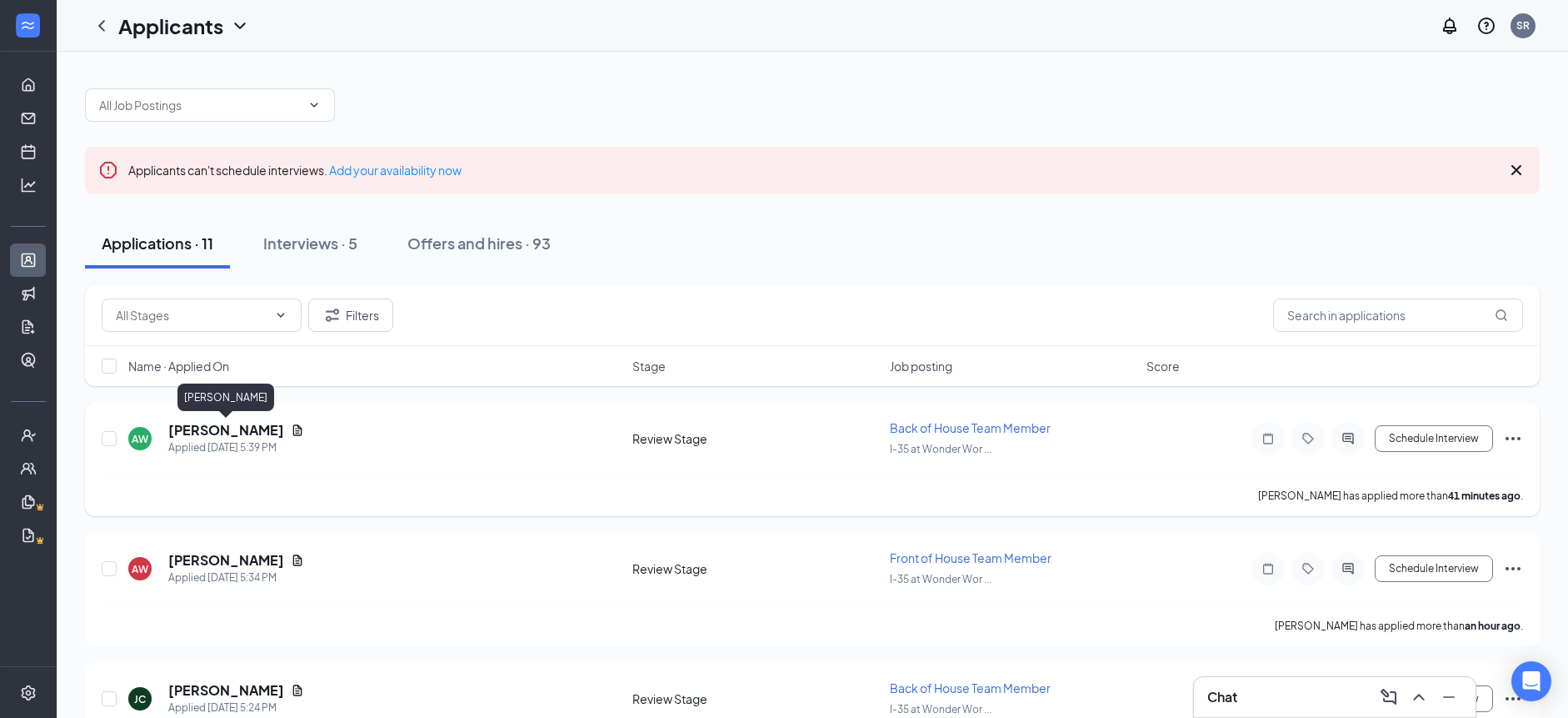
click at [235, 434] on h5 "[PERSON_NAME]" at bounding box center [225, 429] width 116 height 18
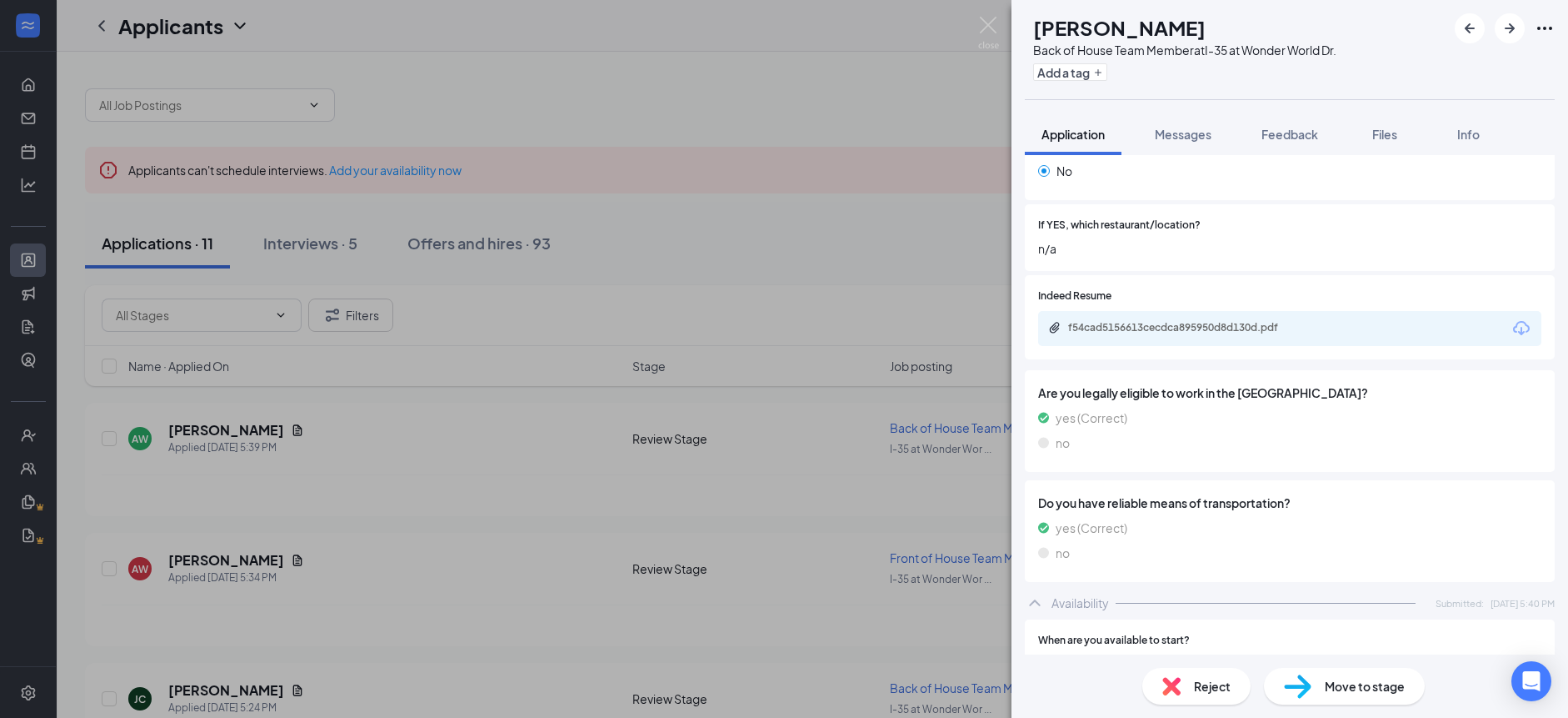
scroll to position [460, 0]
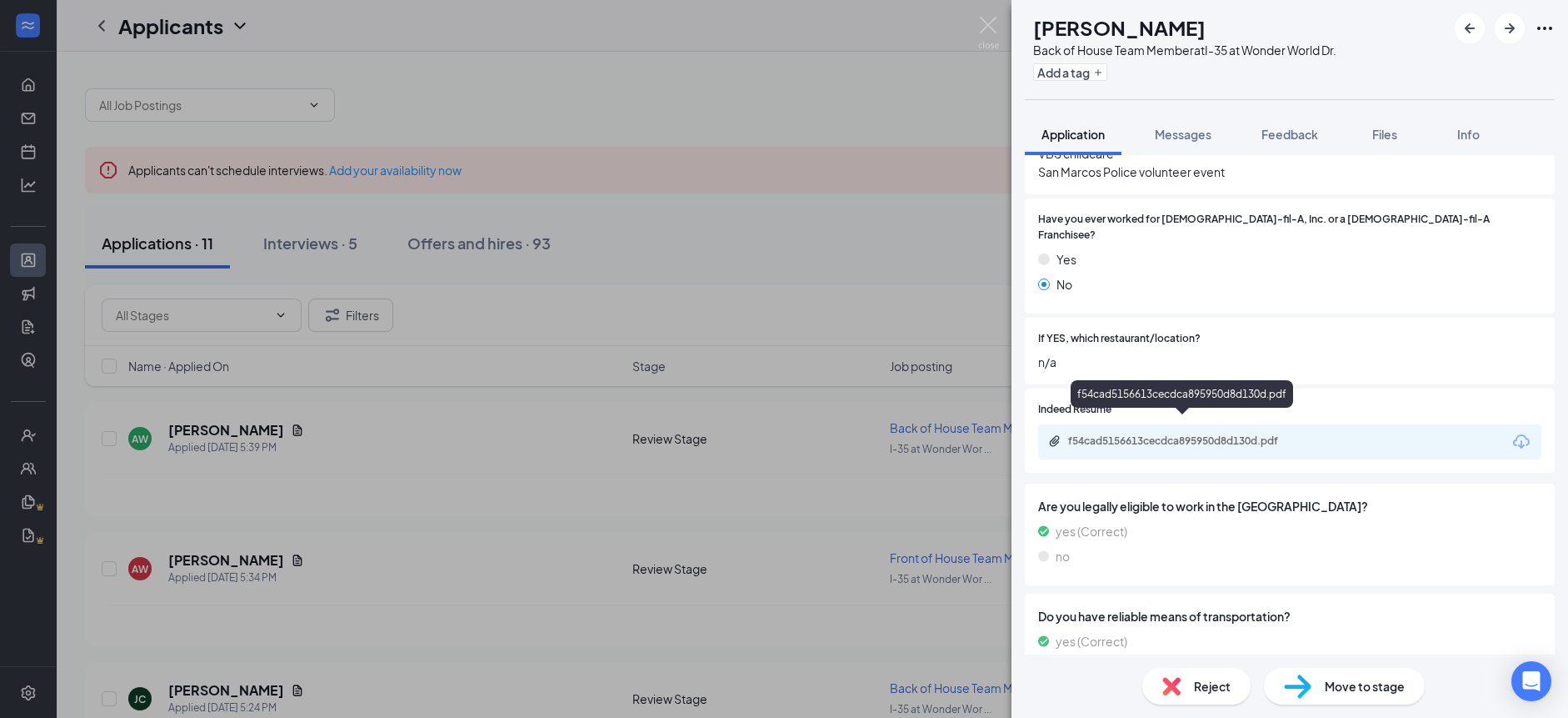
click at [1159, 434] on div "f54cad5156613cecdca895950d8d130d.pdf" at bounding box center [1184, 441] width 233 height 13
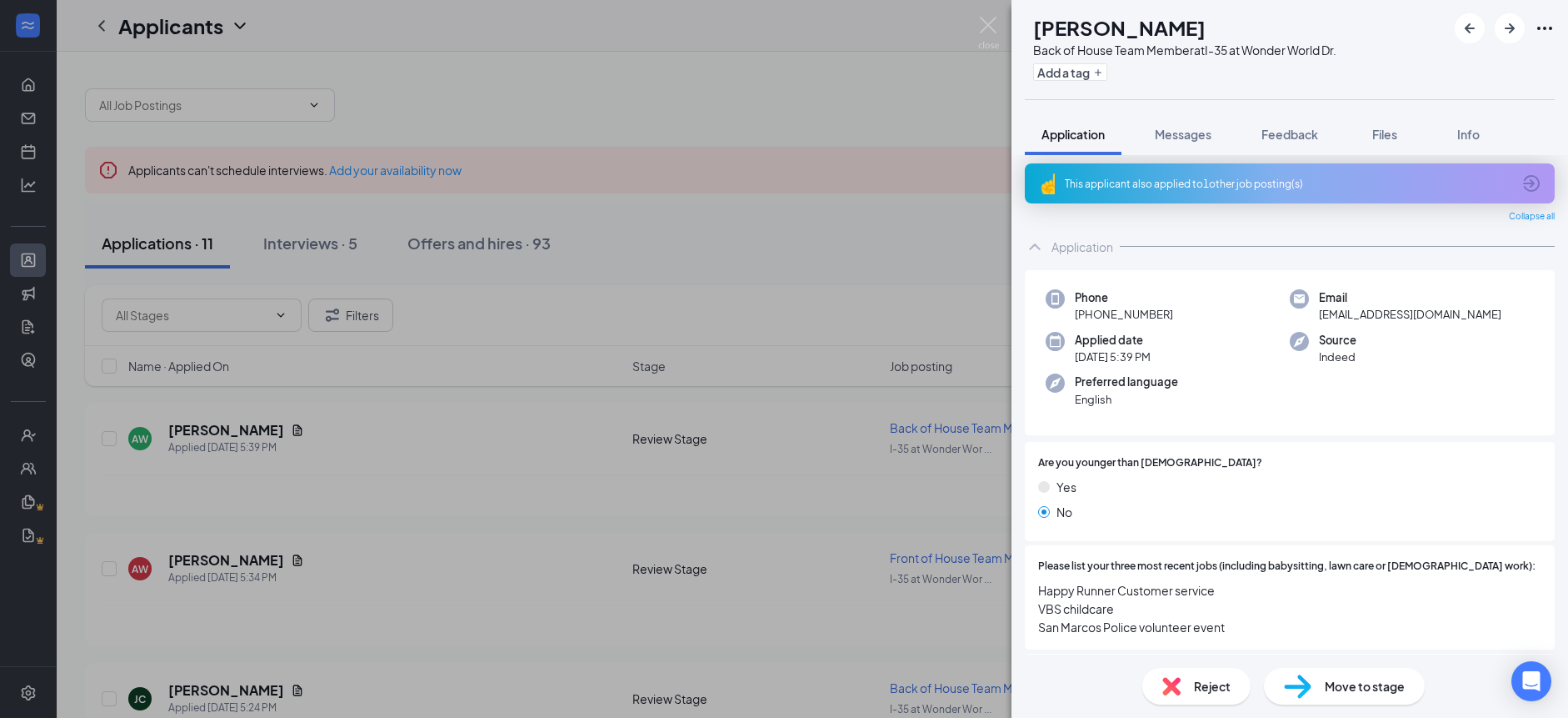
scroll to position [4, 0]
click at [989, 33] on img at bounding box center [989, 33] width 21 height 32
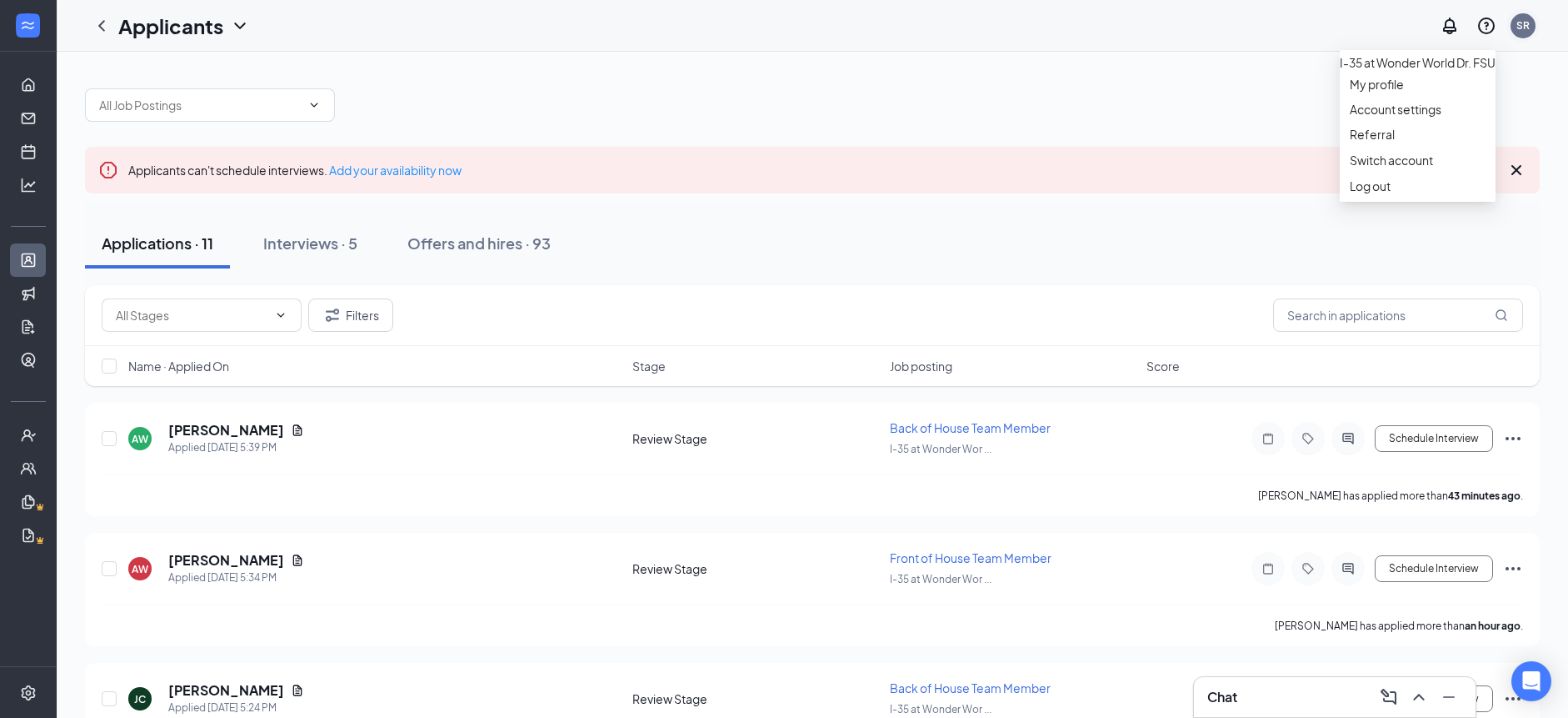
click at [1525, 29] on div "SR" at bounding box center [1524, 25] width 13 height 14
click at [1332, 321] on input "text" at bounding box center [1398, 314] width 250 height 33
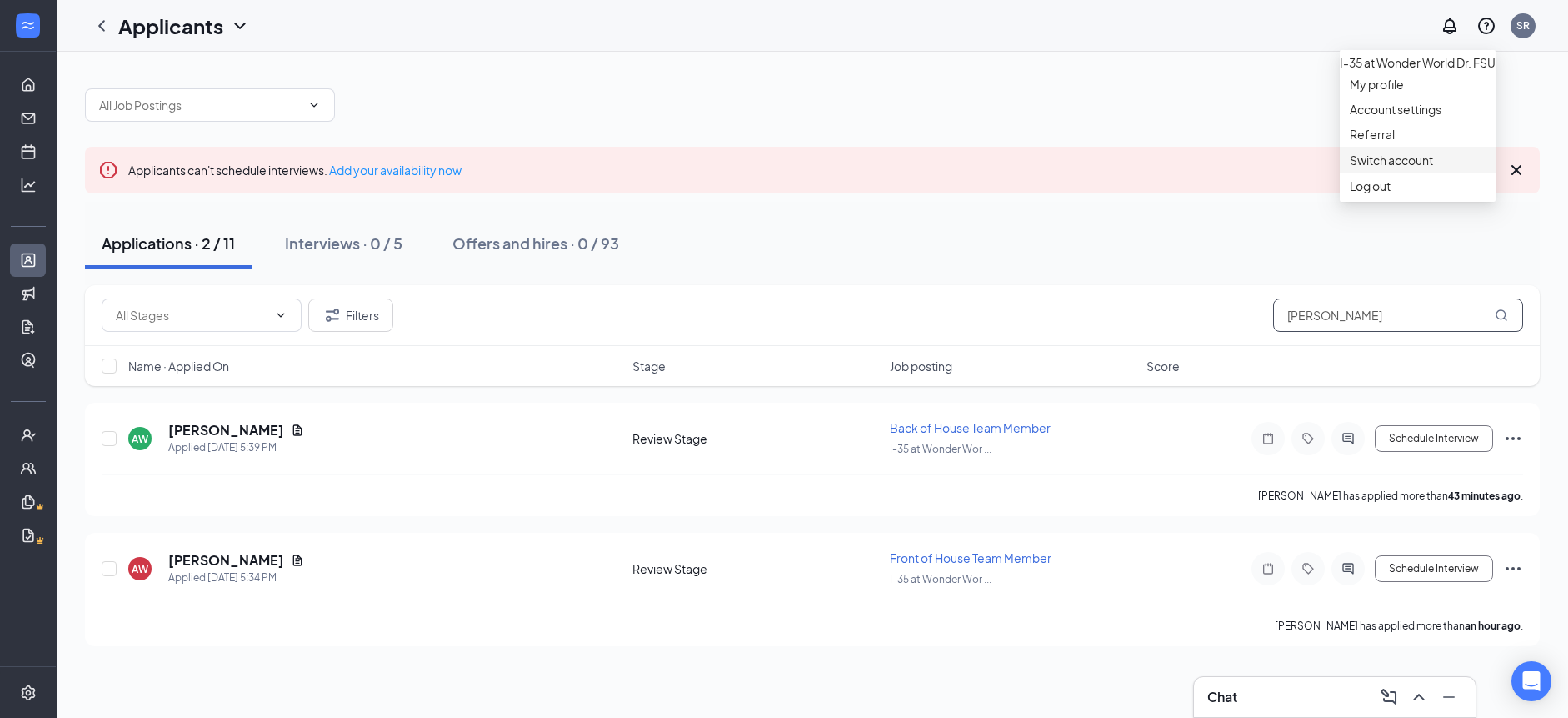
type input "[PERSON_NAME]"
click at [1431, 168] on link "Switch account" at bounding box center [1392, 160] width 83 height 15
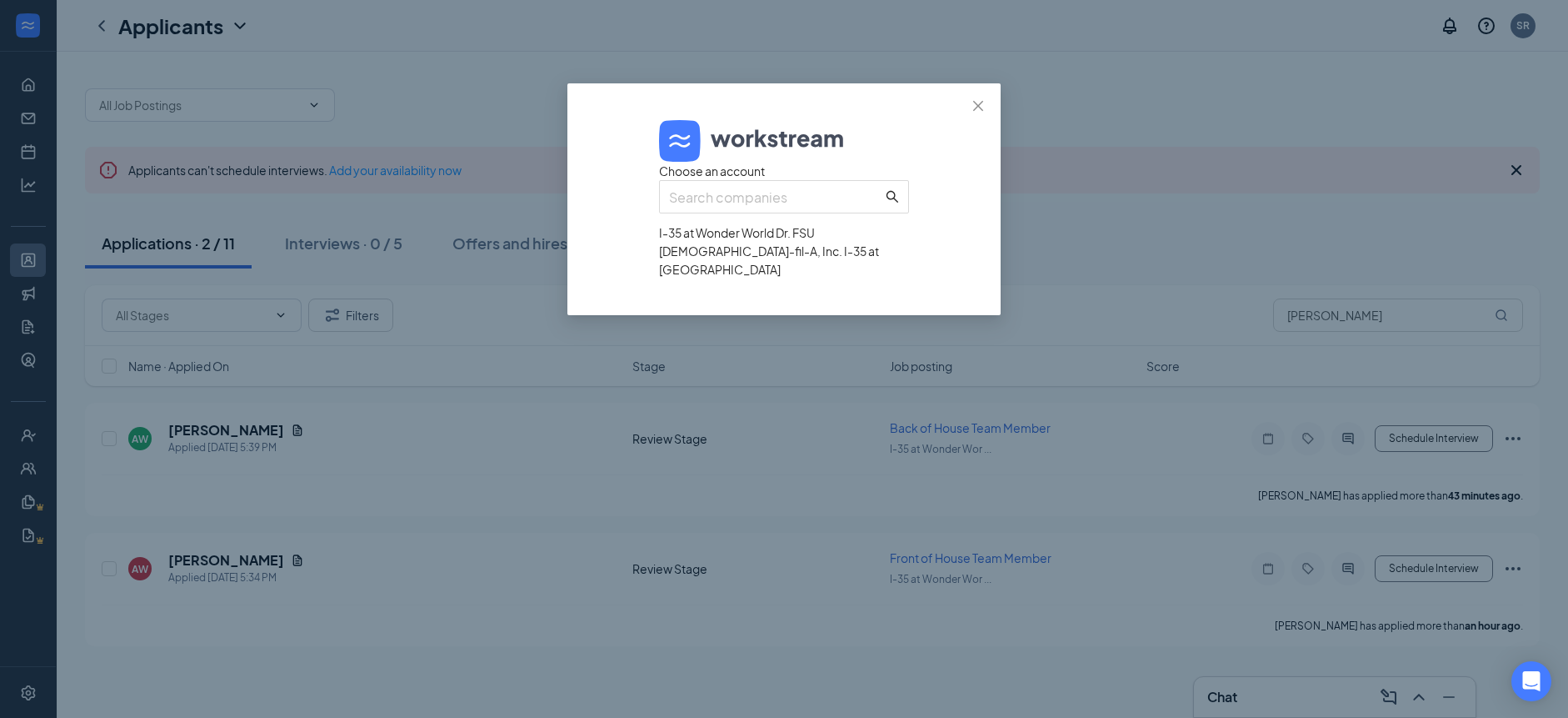
click at [804, 278] on div "[DEMOGRAPHIC_DATA]-fil-A, Inc. I-35 at [GEOGRAPHIC_DATA]" at bounding box center [784, 259] width 250 height 37
